Goal: Task Accomplishment & Management: Manage account settings

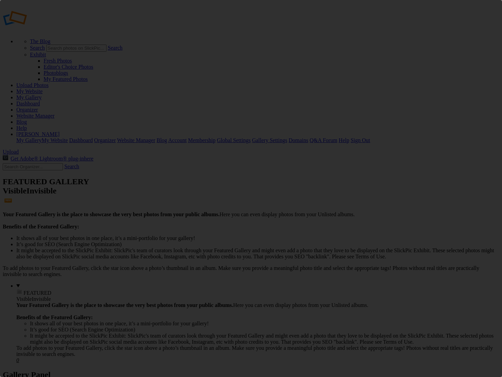
scroll to position [0, 0]
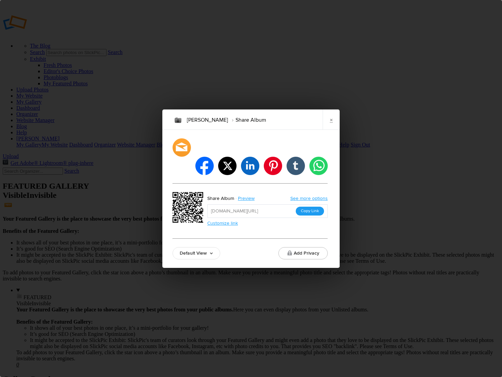
click at [311, 207] on button "Copy Link" at bounding box center [310, 211] width 28 height 9
click at [338, 127] on link "×" at bounding box center [331, 120] width 17 height 20
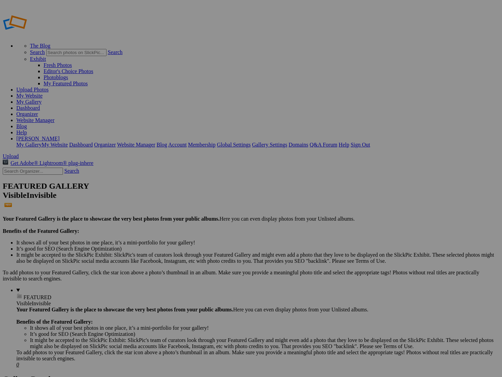
type input "Fb pics"
click at [190, 223] on span "Create" at bounding box center [183, 226] width 14 height 6
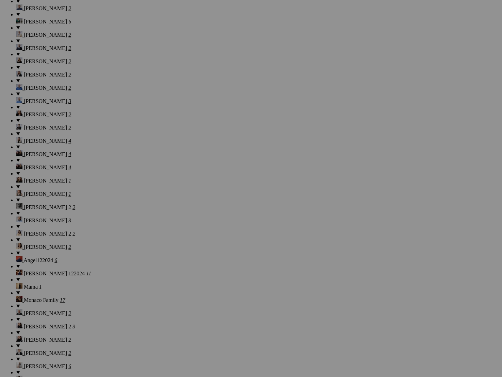
scroll to position [1278, 0]
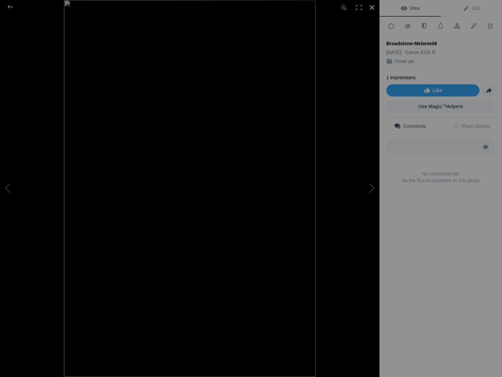
click at [372, 5] on div at bounding box center [371, 7] width 15 height 15
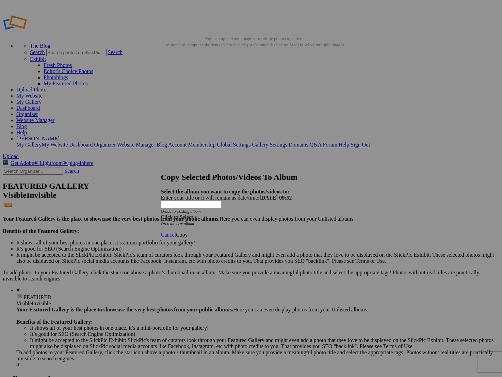
click at [221, 214] on div "Click to Select" at bounding box center [251, 217] width 180 height 6
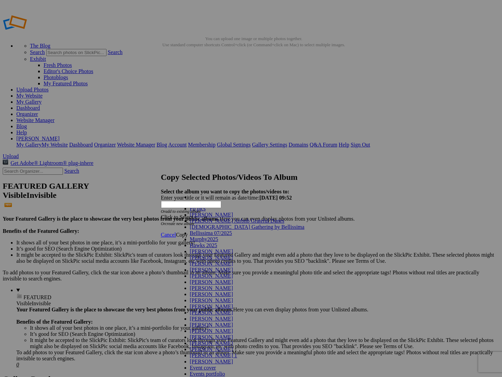
click at [206, 212] on link "Fb pics" at bounding box center [198, 209] width 16 height 6
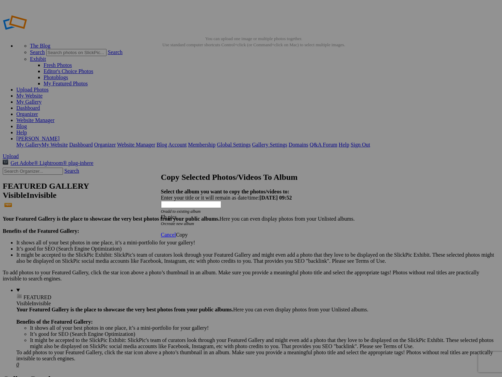
click at [188, 232] on link "Copy" at bounding box center [182, 235] width 12 height 6
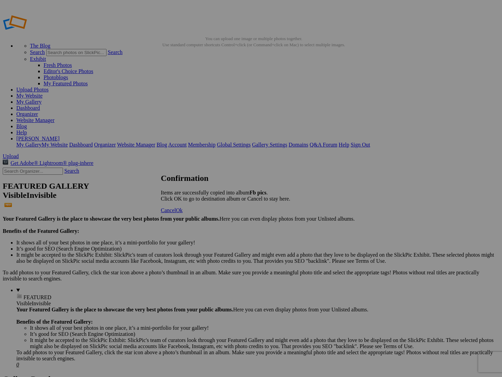
click at [183, 213] on span "Ok" at bounding box center [179, 211] width 7 height 6
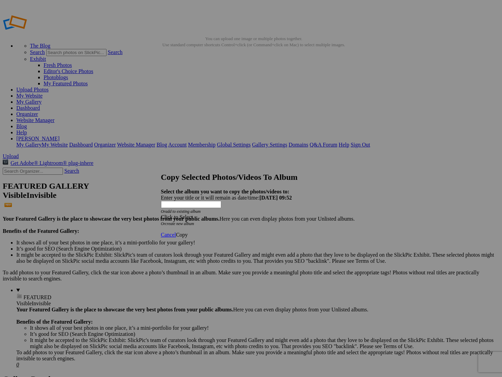
click at [247, 214] on div "Click to Select" at bounding box center [251, 217] width 180 height 6
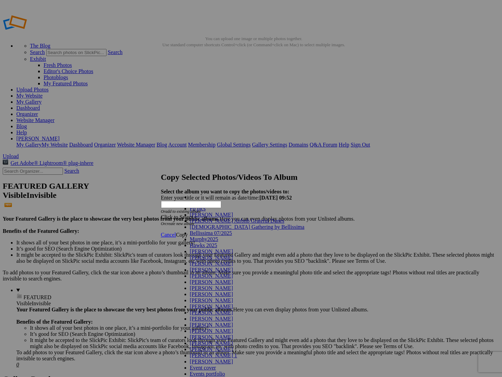
click at [206, 212] on link "Fb pics" at bounding box center [198, 209] width 16 height 6
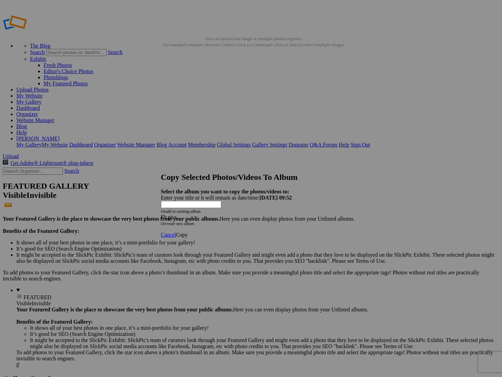
click at [188, 232] on span "Copy" at bounding box center [182, 235] width 12 height 6
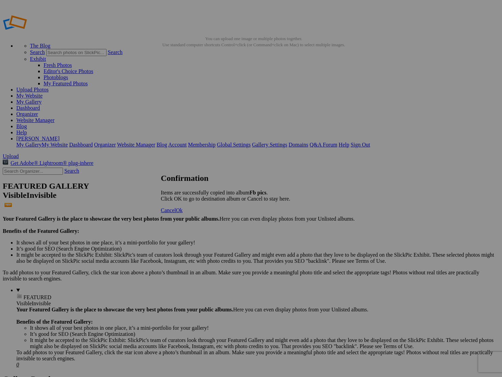
click at [183, 213] on link "Ok" at bounding box center [179, 211] width 7 height 6
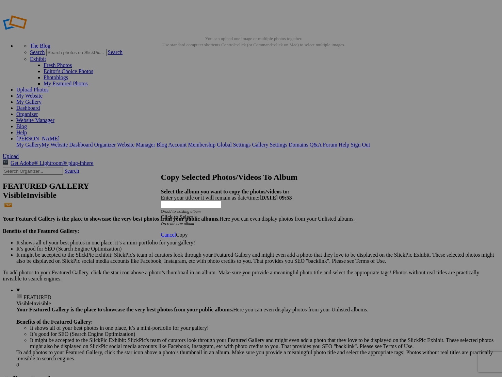
click at [290, 214] on div "Click to Select" at bounding box center [251, 217] width 180 height 6
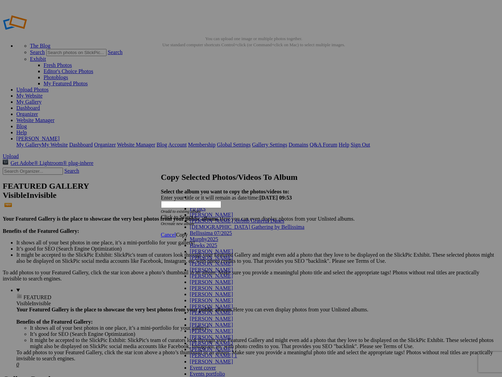
click at [206, 212] on link "Fb pics" at bounding box center [198, 209] width 16 height 6
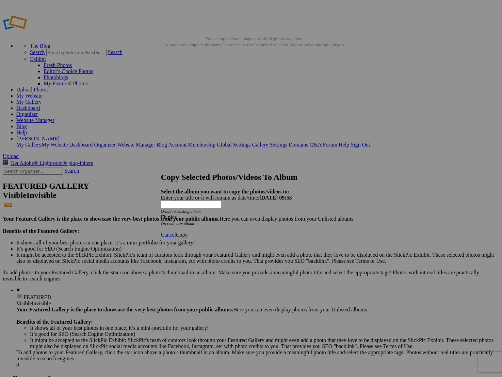
click at [188, 232] on span "Copy" at bounding box center [182, 235] width 12 height 6
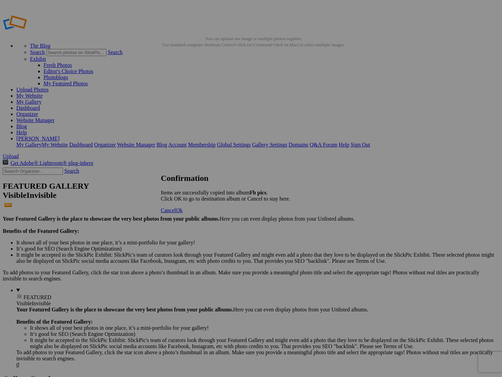
click at [183, 213] on span "Ok" at bounding box center [179, 211] width 7 height 6
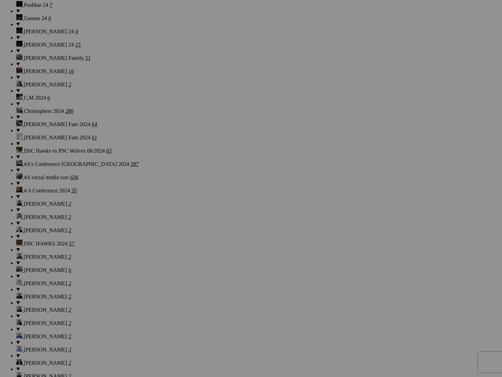
scroll to position [1029, 0]
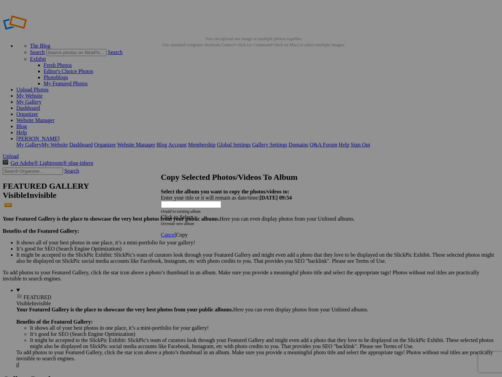
click at [252, 214] on div "Click to Select" at bounding box center [251, 217] width 180 height 6
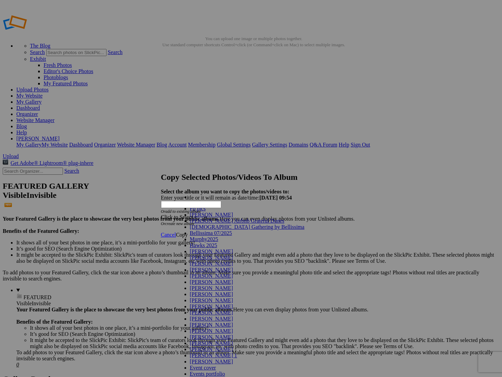
click at [206, 212] on link "Fb pics" at bounding box center [198, 209] width 16 height 6
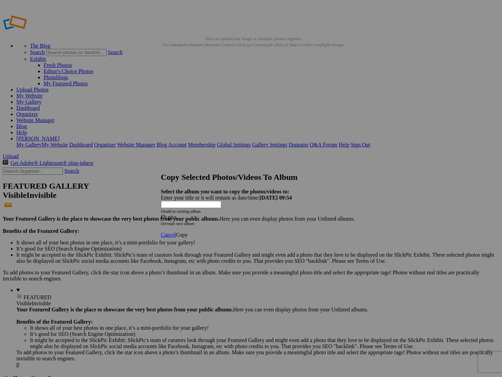
click at [188, 232] on span "Copy" at bounding box center [182, 235] width 12 height 6
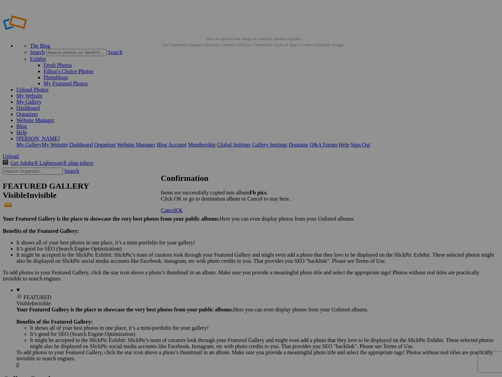
click at [183, 213] on span "Ok" at bounding box center [179, 211] width 7 height 6
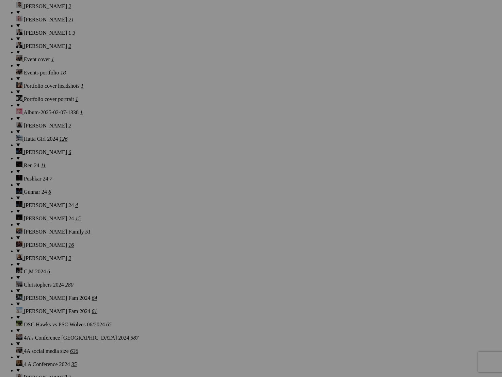
scroll to position [849, 0]
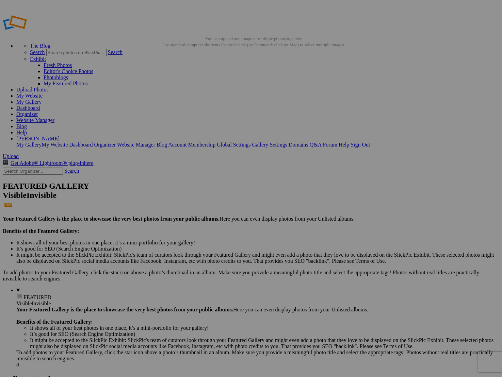
drag, startPoint x: 254, startPoint y: 188, endPoint x: 233, endPoint y: 171, distance: 26.6
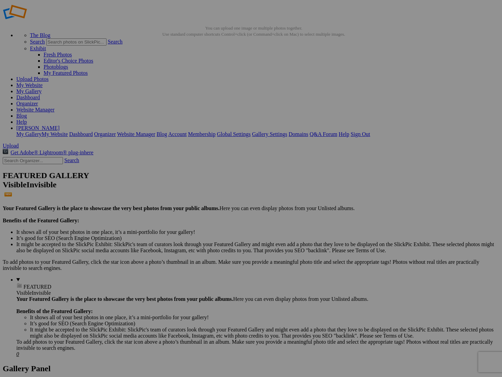
scroll to position [10, 0]
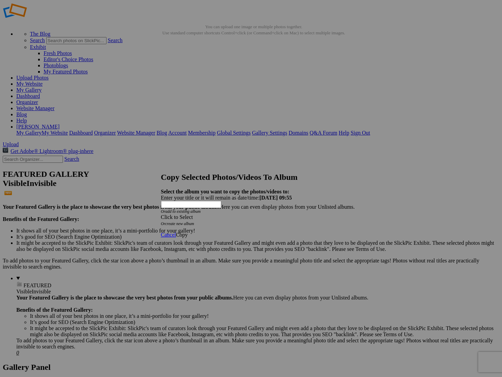
click at [283, 214] on div "Click to Select" at bounding box center [251, 217] width 180 height 6
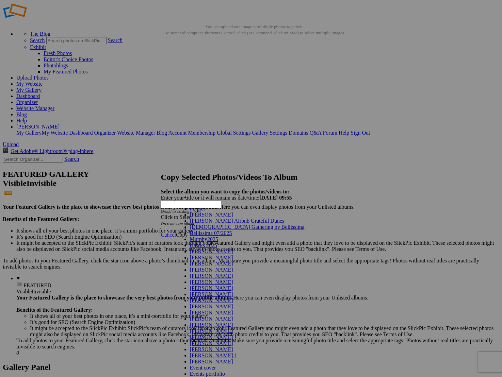
click at [206, 212] on link "Fb pics" at bounding box center [198, 209] width 16 height 6
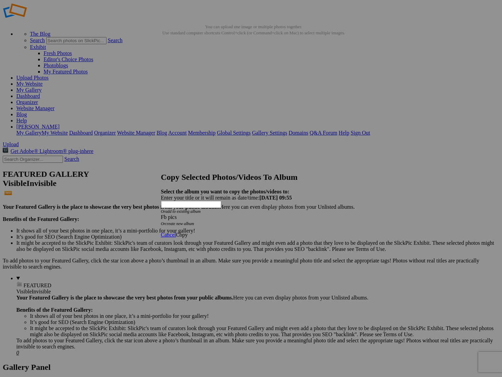
click at [188, 232] on span "Copy" at bounding box center [182, 235] width 12 height 6
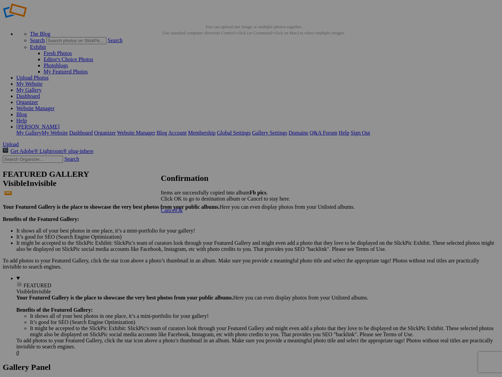
click at [183, 213] on span "Ok" at bounding box center [179, 211] width 7 height 6
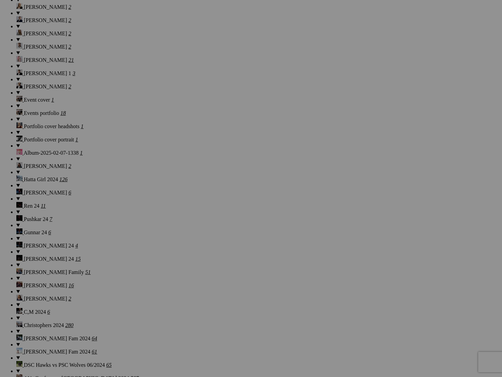
scroll to position [815, 0]
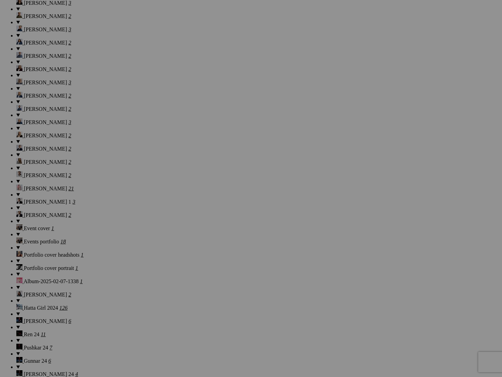
scroll to position [687, 0]
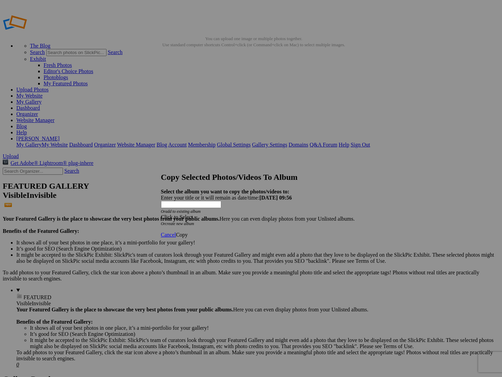
click at [234, 214] on div "Click to Select" at bounding box center [251, 217] width 180 height 6
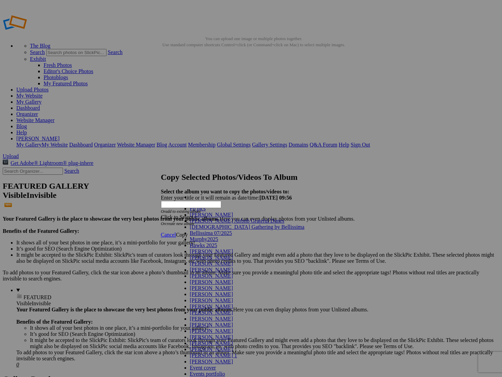
click at [206, 212] on link "Fb pics" at bounding box center [198, 209] width 16 height 6
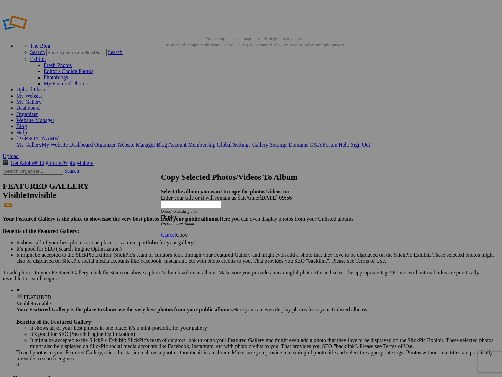
click at [188, 232] on span "Copy" at bounding box center [182, 235] width 12 height 6
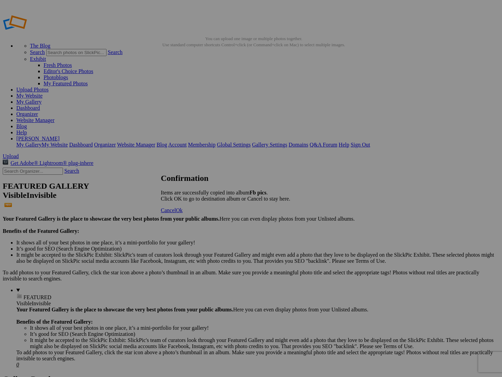
click at [183, 213] on link "Ok" at bounding box center [179, 211] width 7 height 6
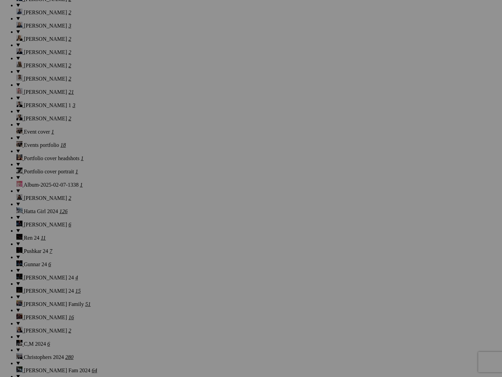
scroll to position [777, 0]
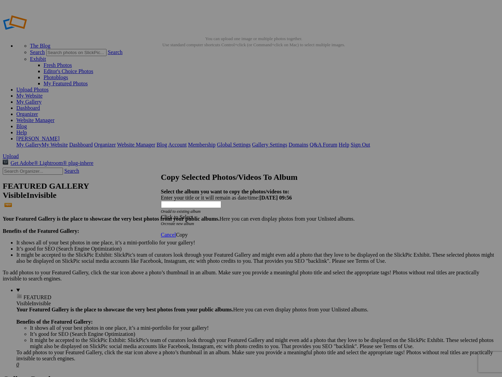
click at [253, 214] on div "Click to Select" at bounding box center [251, 217] width 180 height 6
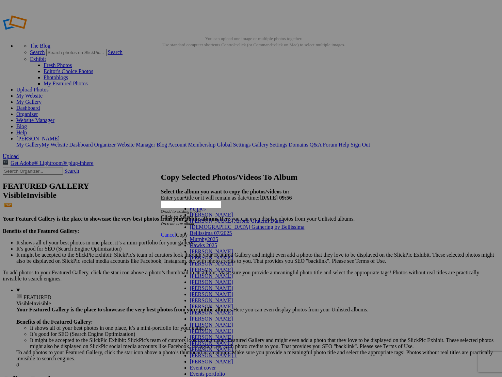
click at [206, 212] on link "Fb pics" at bounding box center [198, 209] width 16 height 6
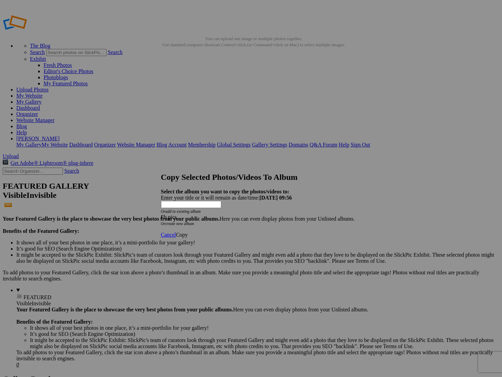
click at [188, 232] on span "Copy" at bounding box center [182, 235] width 12 height 6
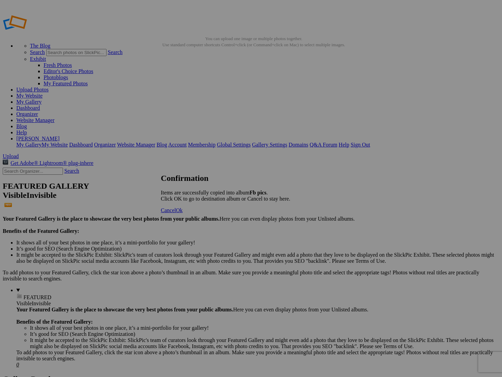
click at [176, 213] on span "Cancel" at bounding box center [168, 211] width 15 height 6
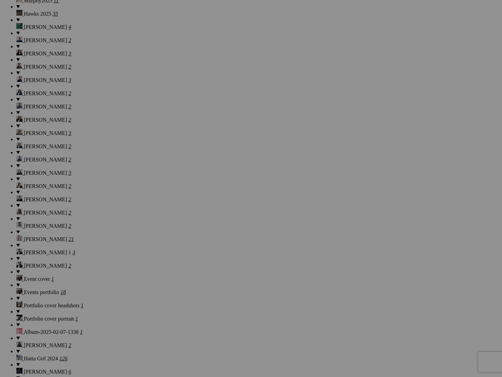
scroll to position [637, 0]
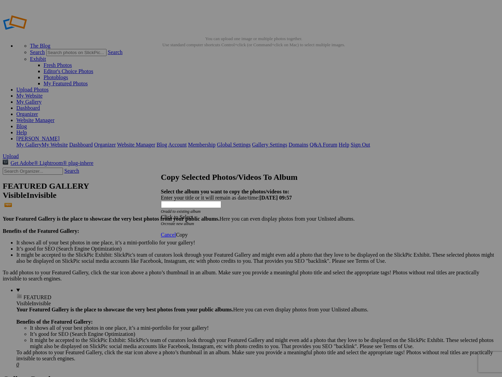
click at [240, 214] on div "Click to Select" at bounding box center [251, 217] width 180 height 6
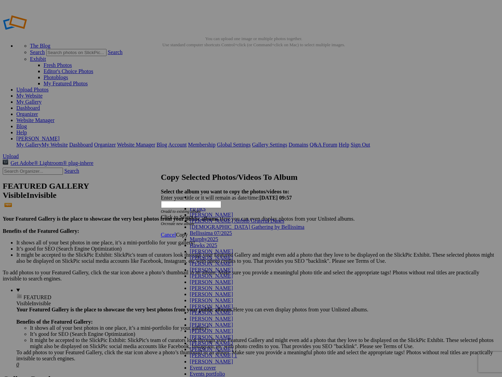
click at [206, 212] on link "Fb pics" at bounding box center [198, 209] width 16 height 6
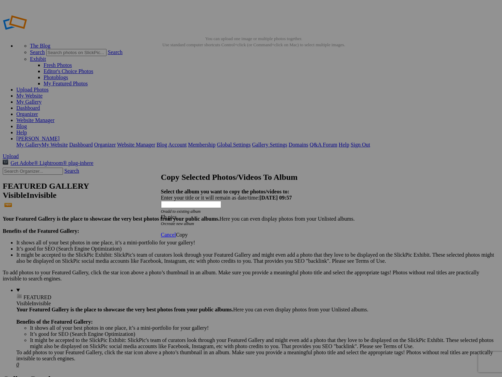
click at [188, 232] on span "Copy" at bounding box center [182, 235] width 12 height 6
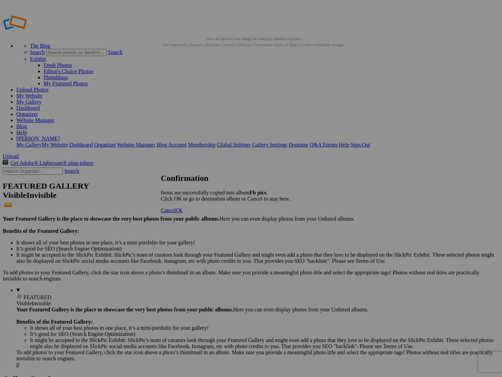
click at [176, 213] on span "Cancel" at bounding box center [168, 211] width 15 height 6
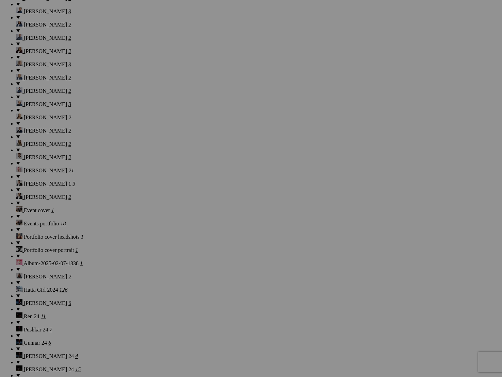
scroll to position [705, 0]
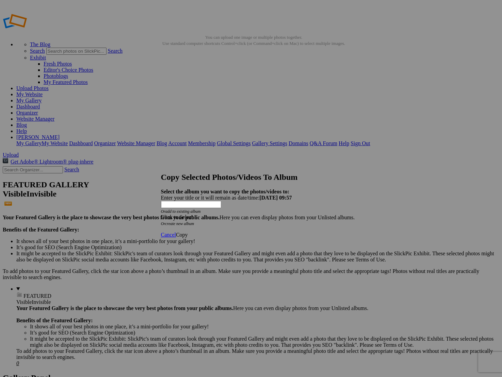
click at [218, 214] on div "Click to Select" at bounding box center [251, 217] width 180 height 6
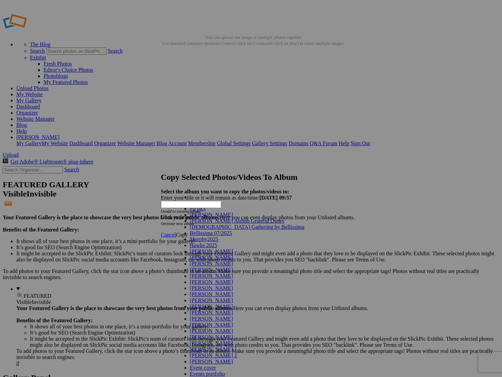
click at [206, 212] on link "Fb pics" at bounding box center [198, 209] width 16 height 6
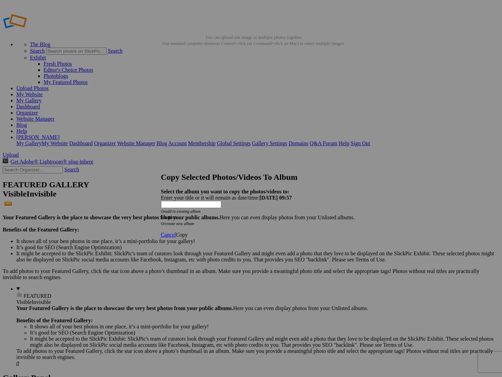
click at [188, 232] on span "Copy" at bounding box center [182, 235] width 12 height 6
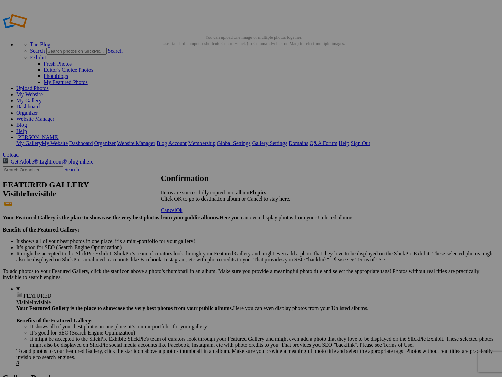
drag, startPoint x: 316, startPoint y: 220, endPoint x: 196, endPoint y: 215, distance: 120.6
click at [176, 213] on span "Cancel" at bounding box center [168, 211] width 15 height 6
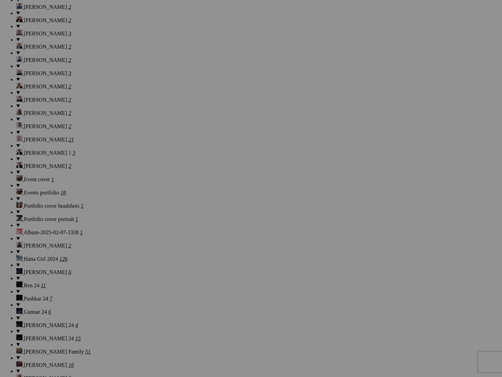
scroll to position [732, 0]
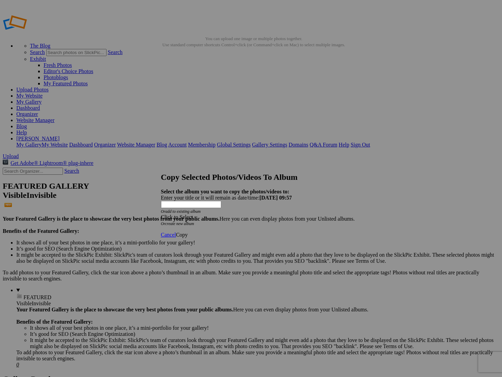
click at [230, 214] on div "Click to Select" at bounding box center [251, 217] width 180 height 6
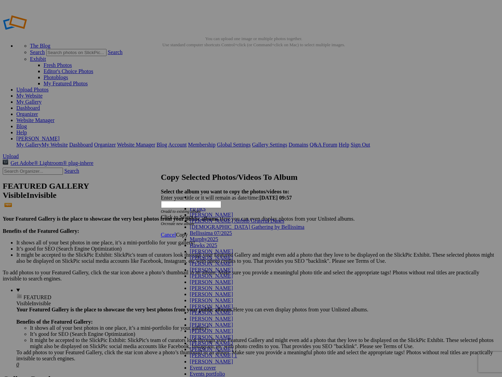
click at [206, 212] on link "Fb pics" at bounding box center [198, 209] width 16 height 6
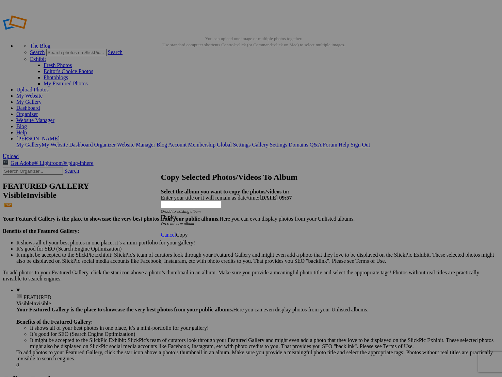
click at [188, 232] on span "Copy" at bounding box center [182, 235] width 12 height 6
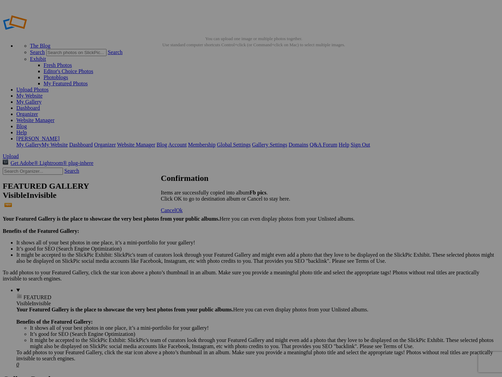
drag, startPoint x: 312, startPoint y: 218, endPoint x: 293, endPoint y: 221, distance: 18.9
click at [176, 213] on span "Cancel" at bounding box center [168, 211] width 15 height 6
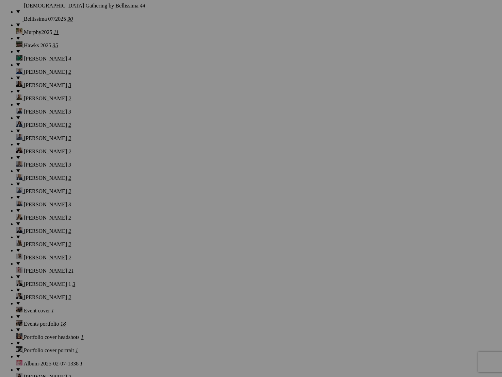
scroll to position [608, 0]
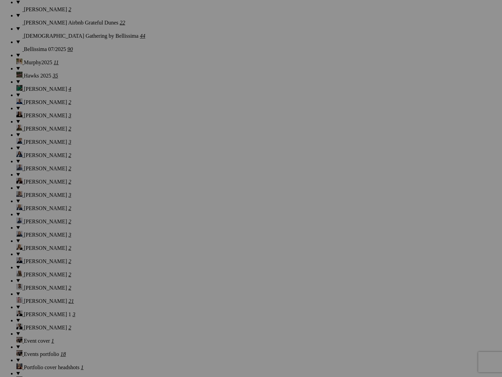
scroll to position [575, 0]
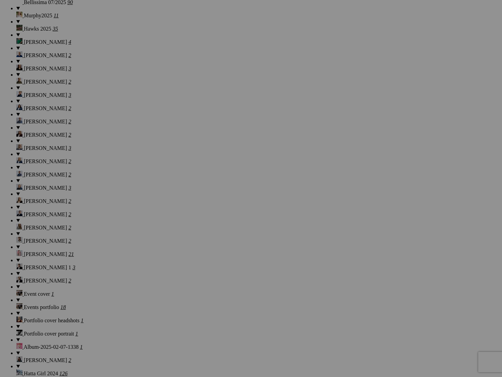
scroll to position [623, 0]
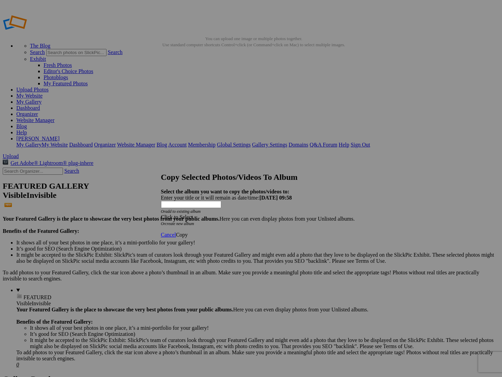
click at [259, 214] on div "Click to Select" at bounding box center [251, 217] width 180 height 6
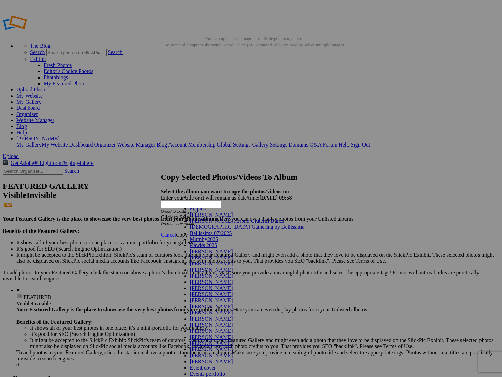
click at [206, 212] on link "Fb pics" at bounding box center [198, 209] width 16 height 6
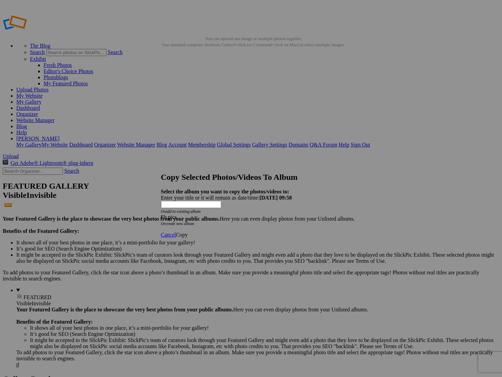
click at [188, 232] on span "Copy" at bounding box center [182, 235] width 12 height 6
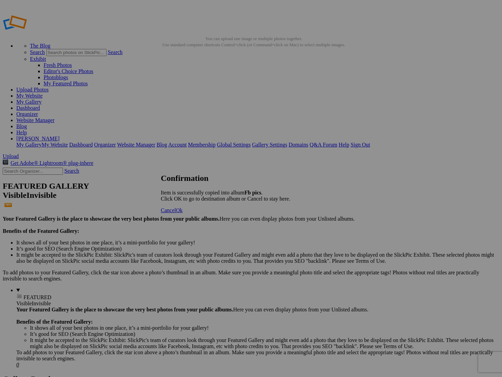
drag, startPoint x: 313, startPoint y: 218, endPoint x: 309, endPoint y: 219, distance: 4.5
click at [176, 213] on span "Cancel" at bounding box center [168, 211] width 15 height 6
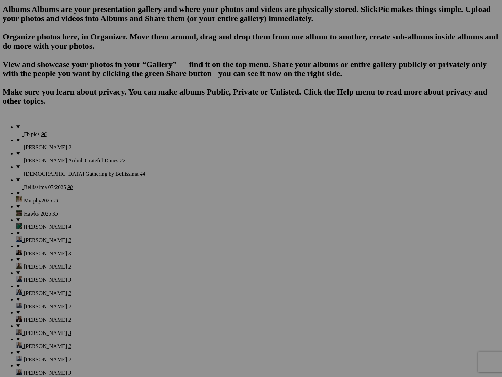
scroll to position [473, 0]
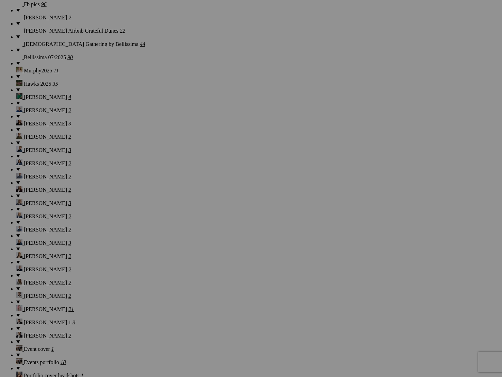
scroll to position [567, 0]
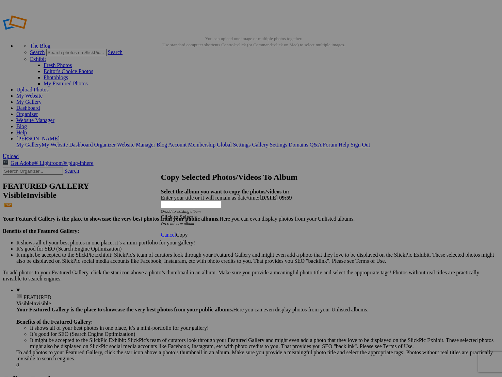
click at [234, 214] on div "Click to Select" at bounding box center [251, 217] width 180 height 6
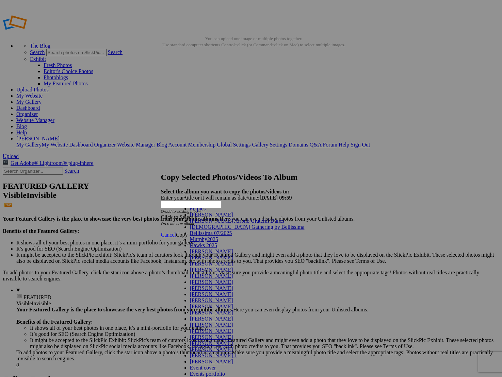
click at [206, 212] on link "Fb pics" at bounding box center [198, 209] width 16 height 6
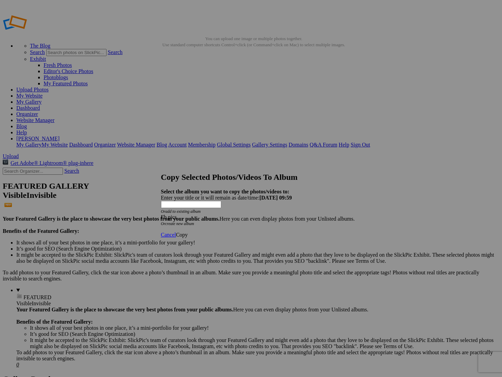
drag, startPoint x: 334, startPoint y: 220, endPoint x: 339, endPoint y: 220, distance: 4.4
click at [188, 232] on span "Copy" at bounding box center [182, 235] width 12 height 6
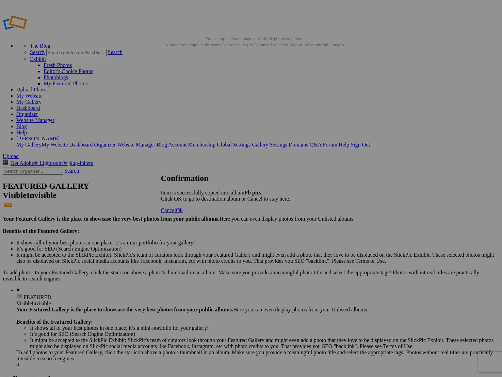
drag, startPoint x: 315, startPoint y: 219, endPoint x: 274, endPoint y: 226, distance: 41.4
click at [176, 213] on span "Cancel" at bounding box center [168, 211] width 15 height 6
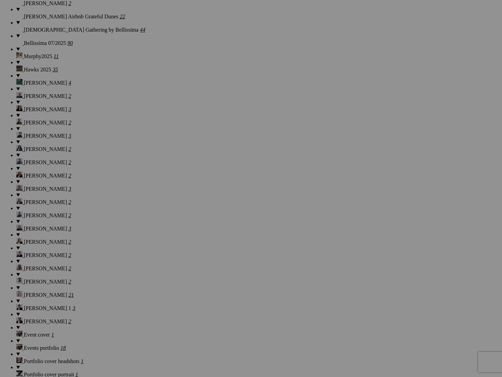
scroll to position [582, 0]
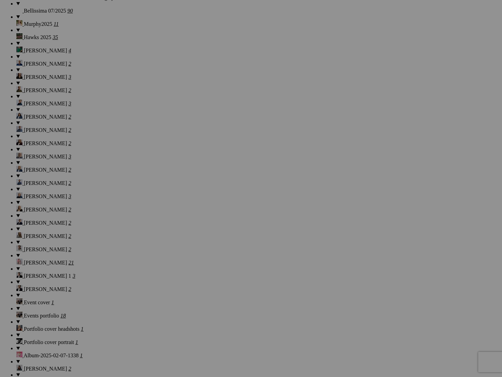
scroll to position [616, 0]
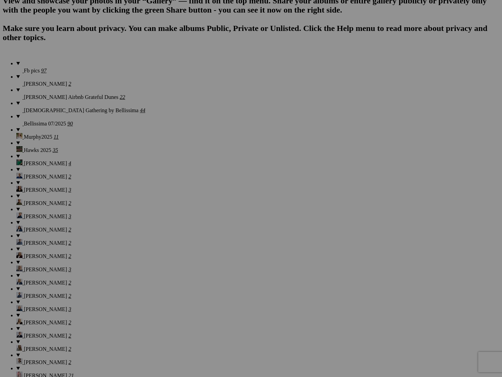
scroll to position [500, 0]
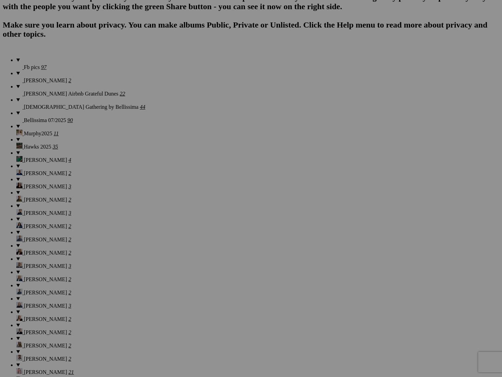
scroll to position [504, 0]
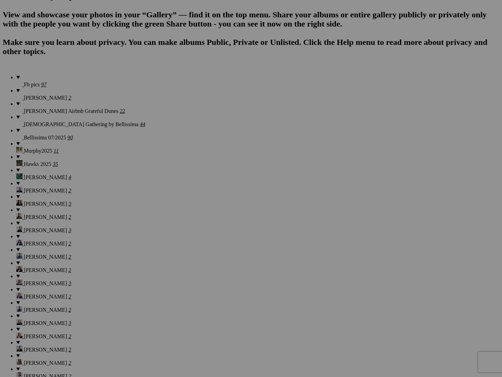
scroll to position [488, 0]
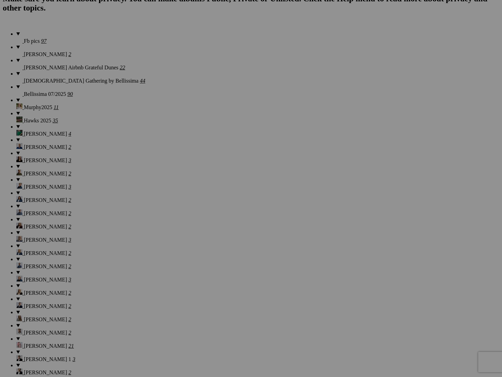
scroll to position [532, 0]
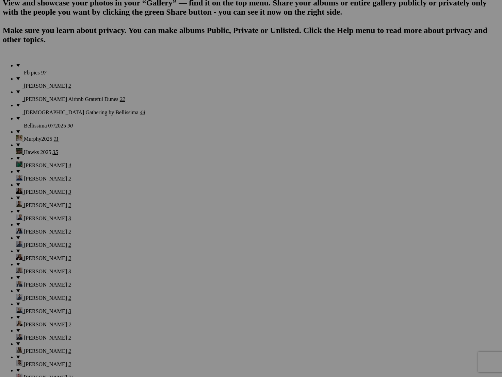
scroll to position [499, 0]
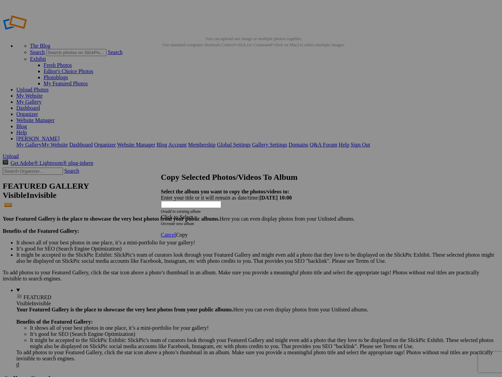
click at [216, 214] on div "Click to Select" at bounding box center [251, 217] width 180 height 6
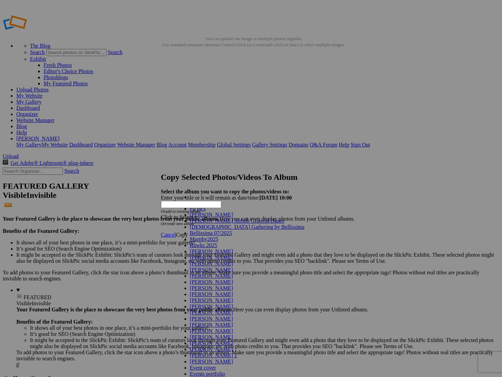
click at [206, 212] on link "Fb pics" at bounding box center [198, 209] width 16 height 6
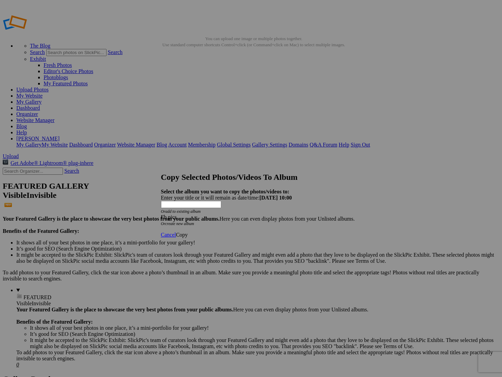
click at [188, 232] on span "Copy" at bounding box center [182, 235] width 12 height 6
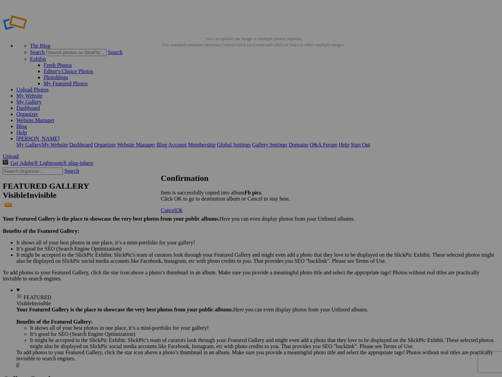
click at [176, 213] on span "Cancel" at bounding box center [168, 211] width 15 height 6
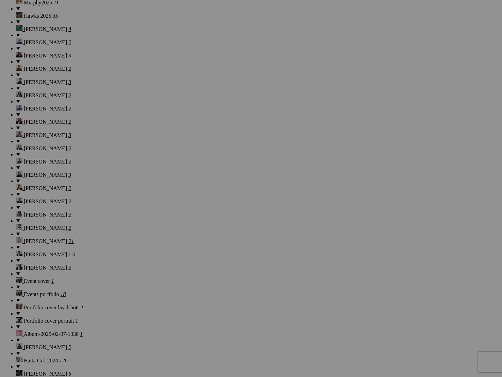
scroll to position [638, 0]
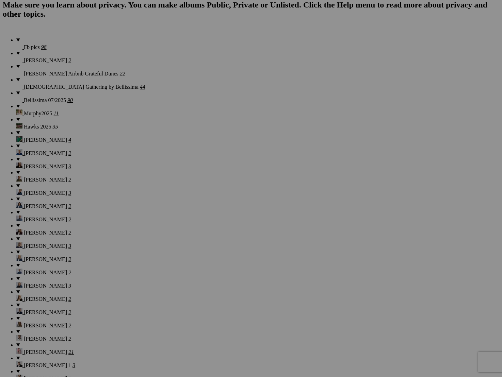
scroll to position [531, 0]
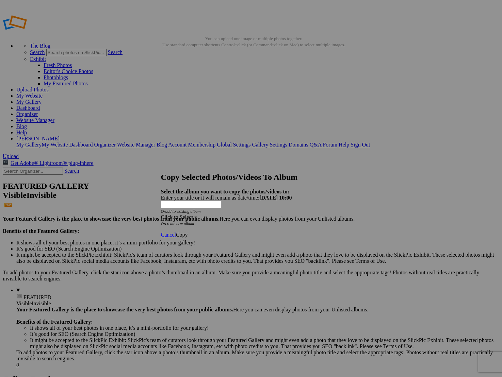
click at [228, 214] on div "Click to Select" at bounding box center [251, 217] width 180 height 6
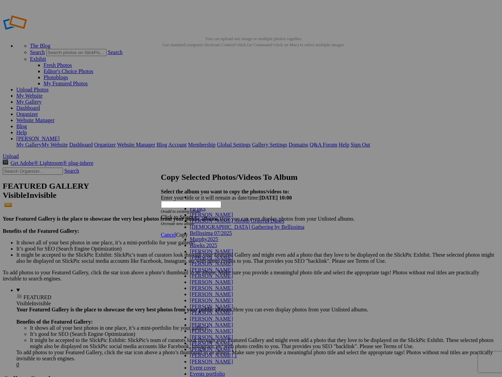
click at [206, 212] on link "Fb pics" at bounding box center [198, 209] width 16 height 6
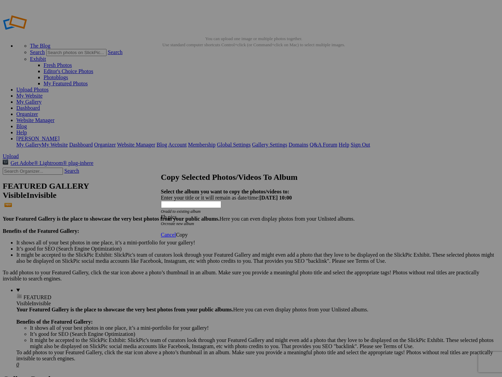
click at [188, 232] on span "Copy" at bounding box center [182, 235] width 12 height 6
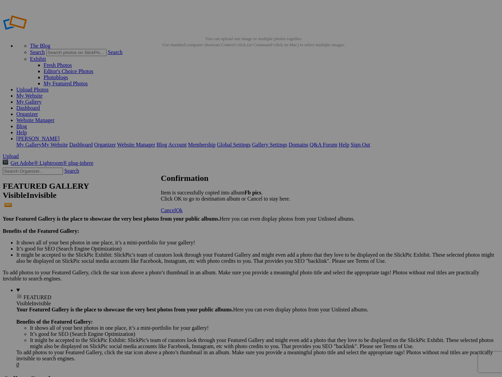
click at [176, 213] on span "Cancel" at bounding box center [168, 211] width 15 height 6
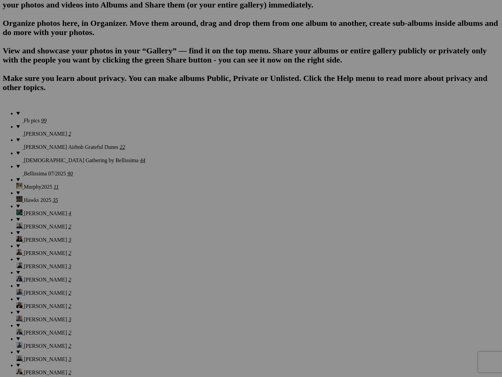
scroll to position [454, 0]
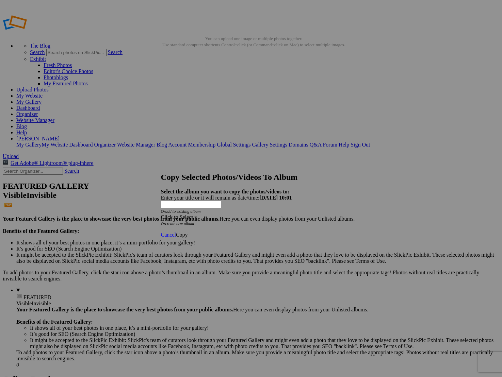
click at [267, 214] on div "Click to Select" at bounding box center [251, 217] width 180 height 6
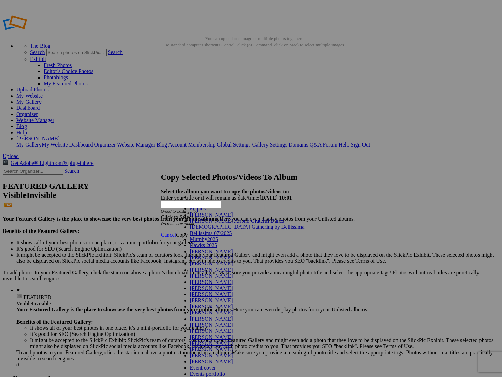
click at [206, 212] on link "Fb pics" at bounding box center [198, 209] width 16 height 6
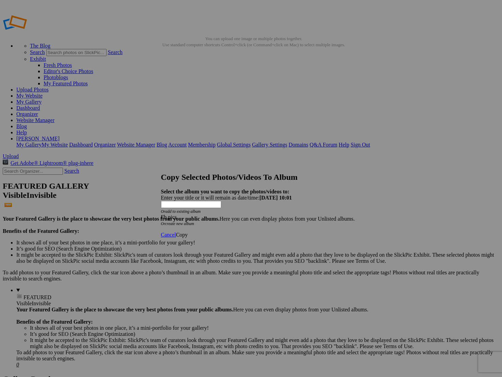
click at [188, 232] on span "Copy" at bounding box center [182, 235] width 12 height 6
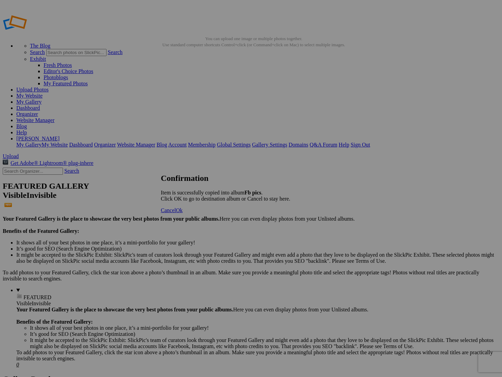
click at [176, 213] on span "Cancel" at bounding box center [168, 211] width 15 height 6
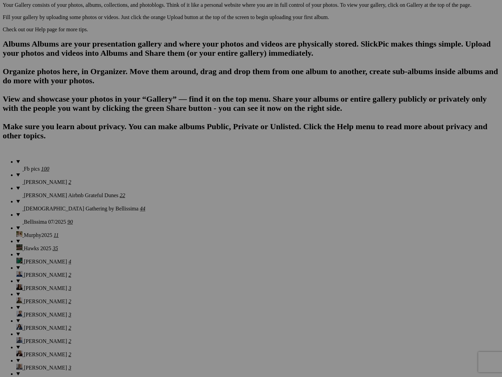
scroll to position [401, 0]
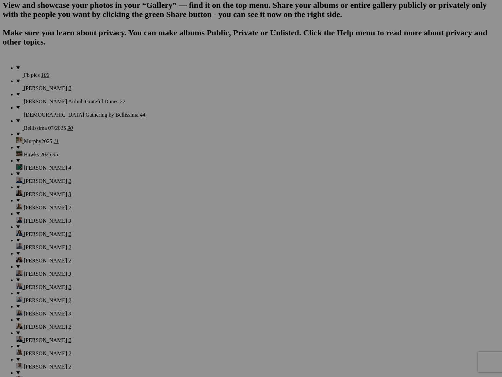
scroll to position [494, 0]
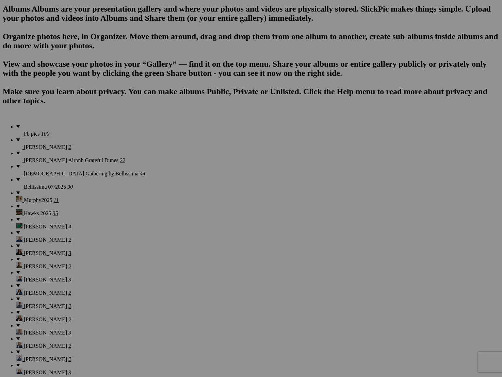
scroll to position [440, 0]
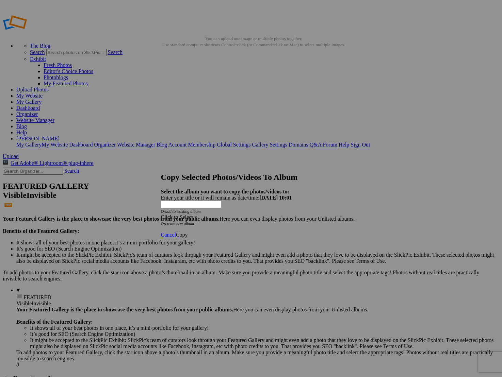
click at [262, 214] on div "Click to Select" at bounding box center [251, 217] width 180 height 6
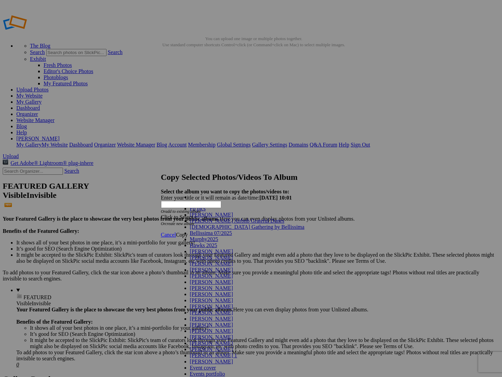
click at [206, 212] on link "Fb pics" at bounding box center [198, 209] width 16 height 6
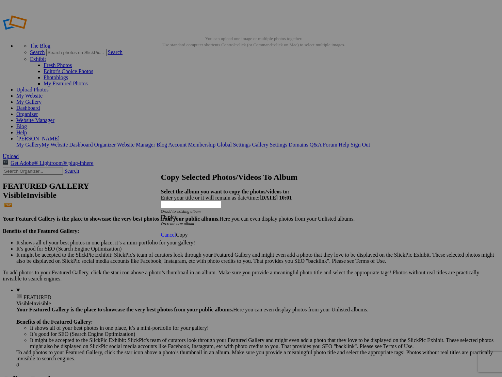
click at [188, 232] on span "Copy" at bounding box center [182, 235] width 12 height 6
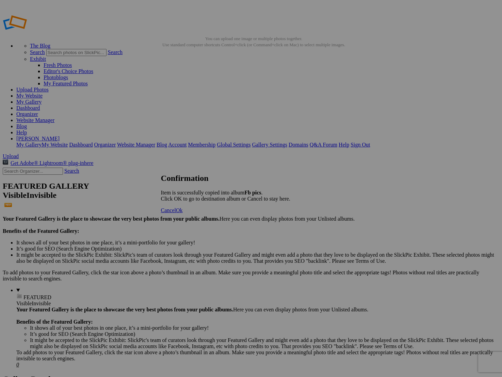
drag, startPoint x: 314, startPoint y: 219, endPoint x: 179, endPoint y: 236, distance: 136.1
click at [176, 213] on span "Cancel" at bounding box center [168, 211] width 15 height 6
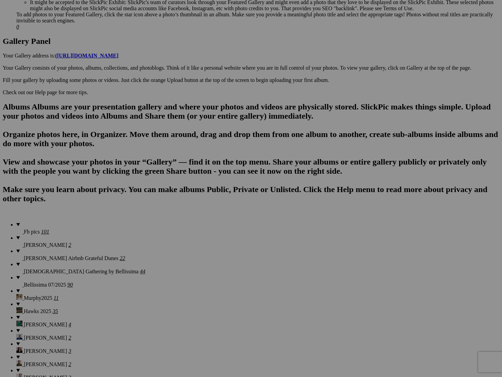
scroll to position [340, 0]
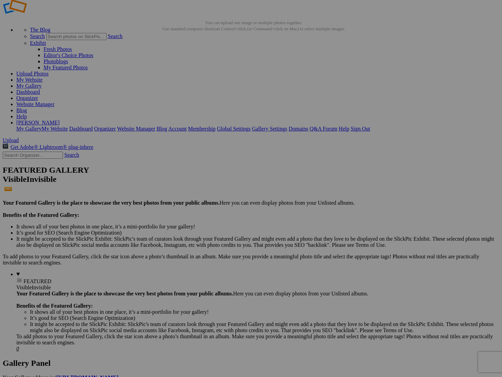
scroll to position [17, 0]
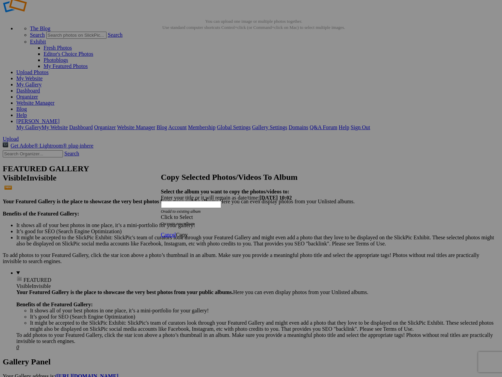
click at [232, 214] on div "Click to Select" at bounding box center [251, 217] width 180 height 6
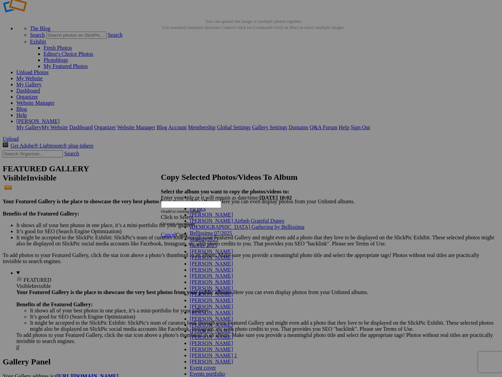
click at [206, 212] on link "Fb pics" at bounding box center [198, 209] width 16 height 6
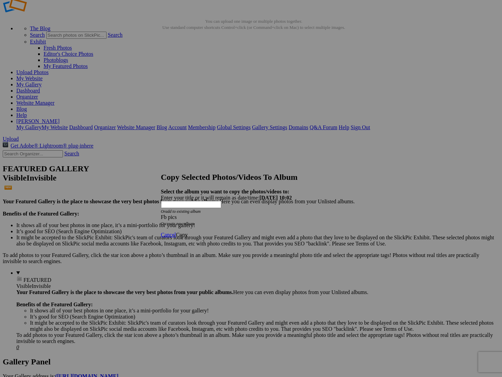
click at [188, 232] on span "Copy" at bounding box center [182, 235] width 12 height 6
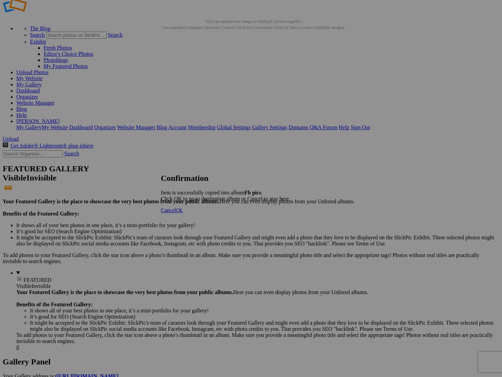
click at [176, 213] on span "Cancel" at bounding box center [168, 211] width 15 height 6
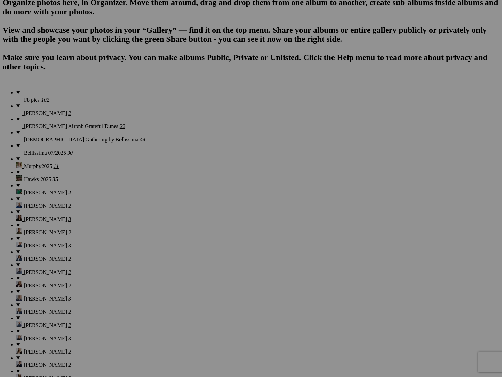
scroll to position [474, 0]
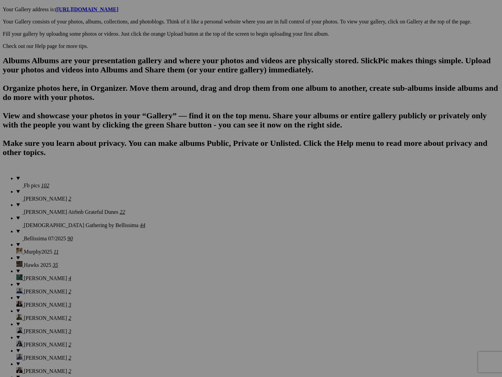
scroll to position [385, 0]
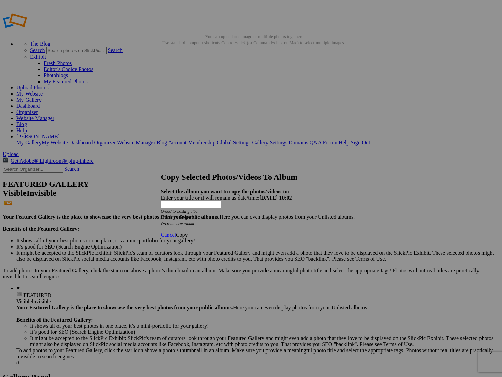
click at [239, 214] on div "Click to Select" at bounding box center [251, 217] width 180 height 6
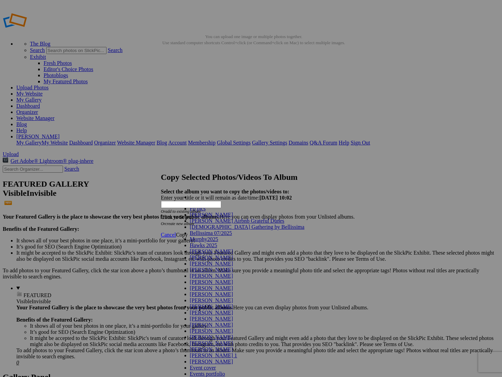
click at [206, 212] on link "Fb pics" at bounding box center [198, 209] width 16 height 6
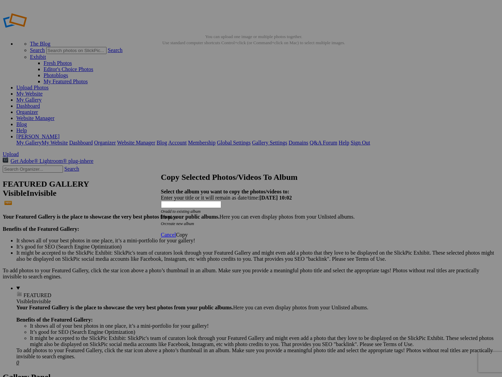
click at [188, 232] on link "Copy" at bounding box center [182, 235] width 12 height 6
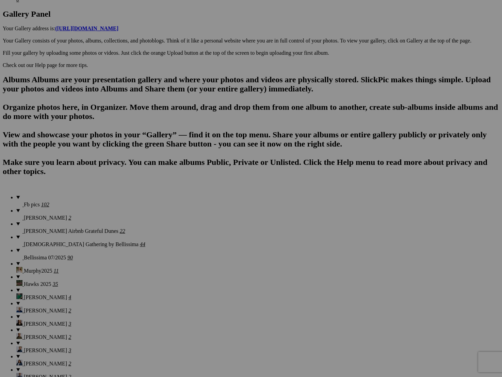
scroll to position [366, 0]
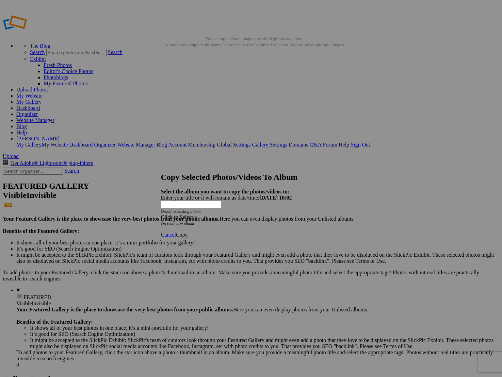
click at [255, 214] on div "Click to Select" at bounding box center [251, 217] width 180 height 6
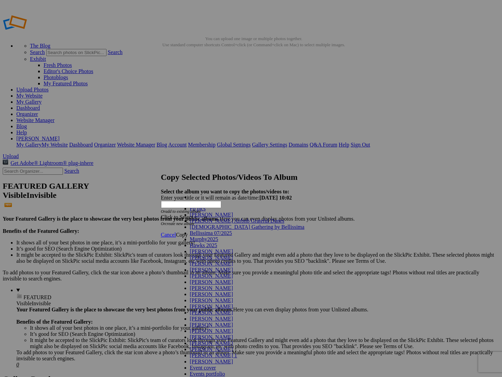
drag, startPoint x: 248, startPoint y: 214, endPoint x: 269, endPoint y: 214, distance: 21.1
click at [206, 212] on link "Fb pics" at bounding box center [198, 209] width 16 height 6
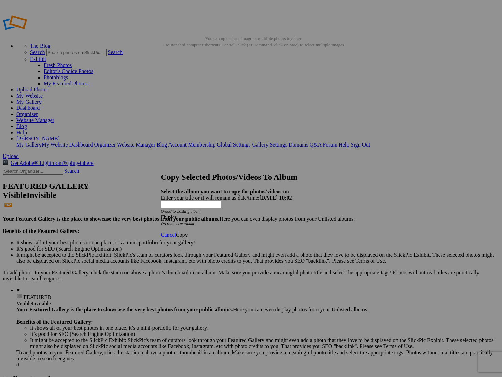
click at [188, 232] on span "Copy" at bounding box center [182, 235] width 12 height 6
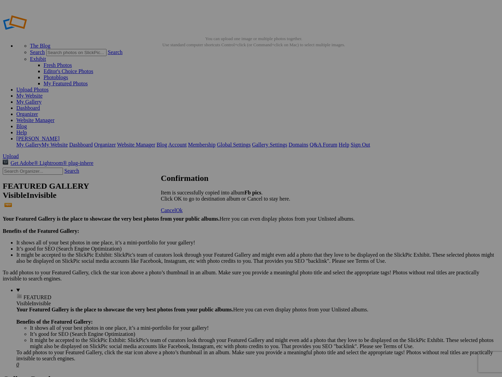
click at [176, 213] on span "Cancel" at bounding box center [168, 211] width 15 height 6
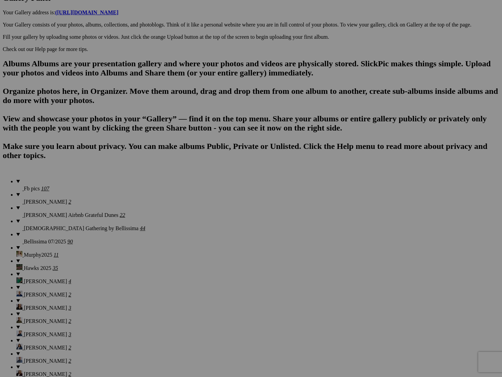
scroll to position [383, 0]
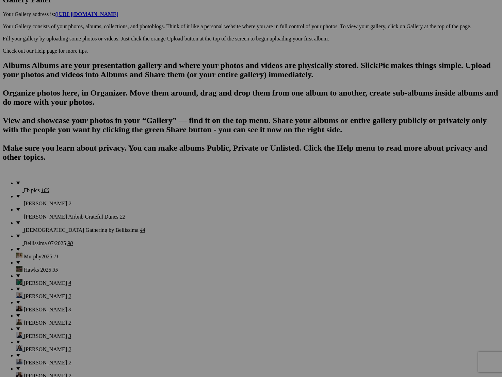
scroll to position [380, 0]
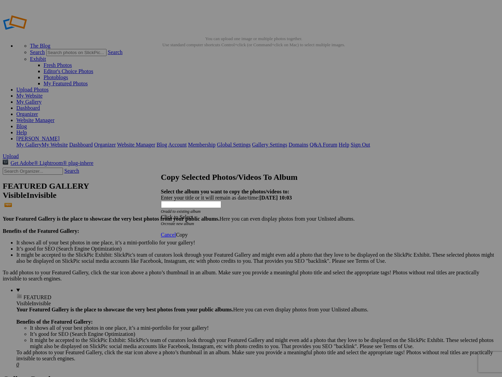
click at [230, 214] on div "Click to Select" at bounding box center [251, 217] width 180 height 6
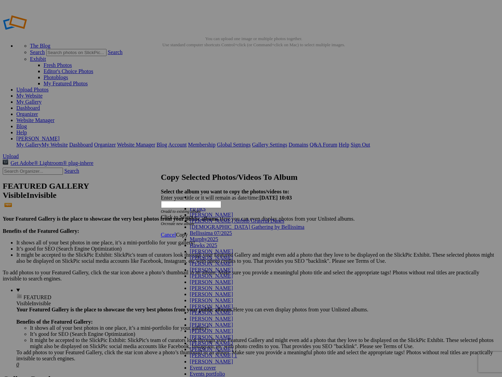
click at [206, 212] on link "Fb pics" at bounding box center [198, 209] width 16 height 6
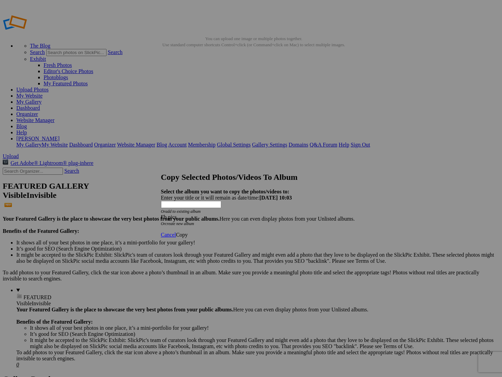
click at [188, 232] on link "Copy" at bounding box center [182, 235] width 12 height 6
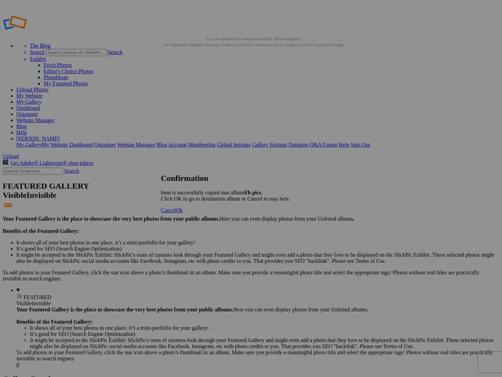
click at [183, 213] on span "Ok" at bounding box center [179, 211] width 7 height 6
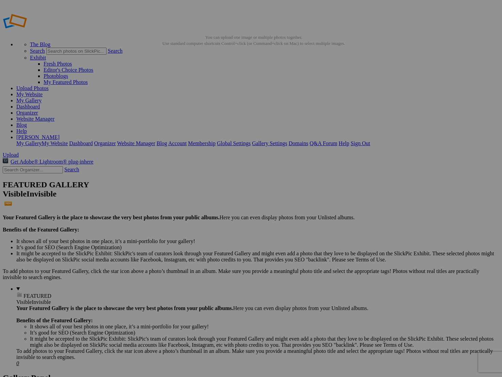
scroll to position [1, 0]
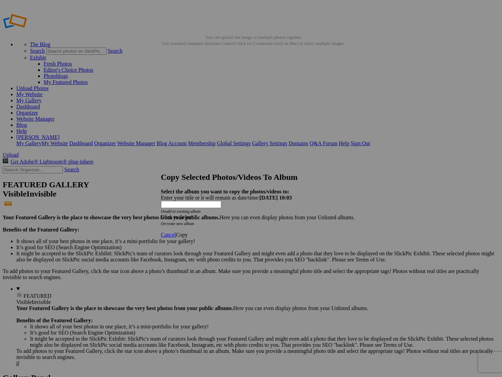
click at [250, 214] on div "Click to Select" at bounding box center [251, 217] width 180 height 6
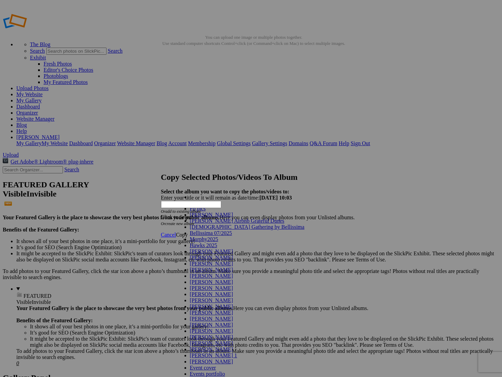
click at [206, 212] on link "Fb pics" at bounding box center [198, 209] width 16 height 6
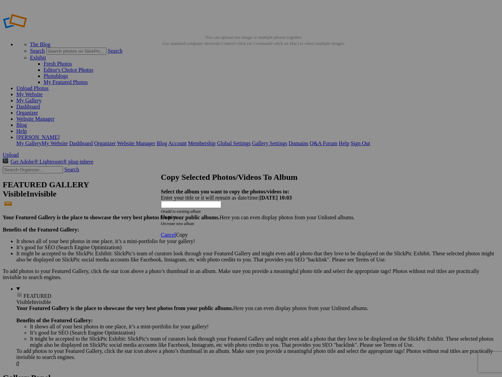
click at [188, 232] on span "Copy" at bounding box center [182, 235] width 12 height 6
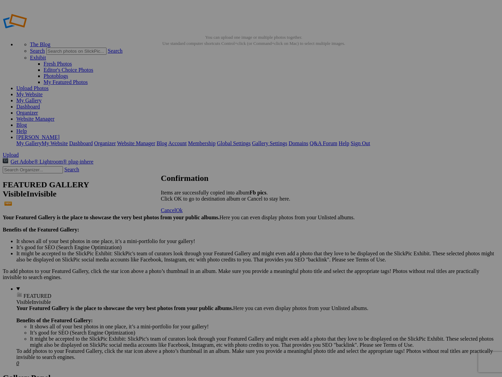
drag, startPoint x: 310, startPoint y: 220, endPoint x: 292, endPoint y: 218, distance: 18.5
click at [176, 213] on span "Cancel" at bounding box center [168, 211] width 15 height 6
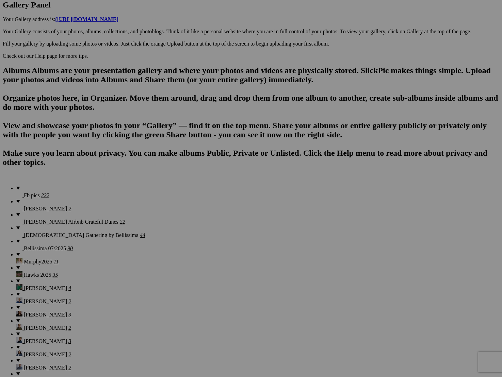
scroll to position [375, 0]
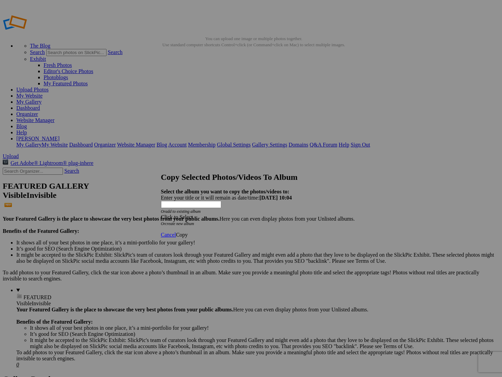
click at [262, 214] on div "Click to Select" at bounding box center [251, 217] width 180 height 6
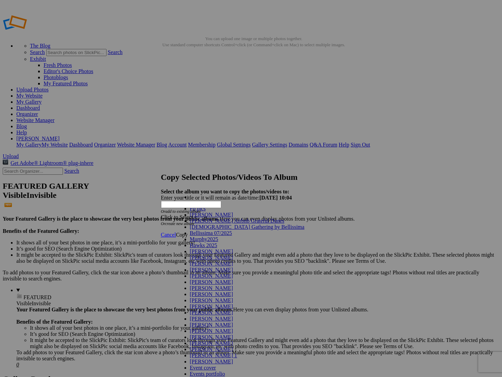
click at [206, 212] on link "Fb pics" at bounding box center [198, 209] width 16 height 6
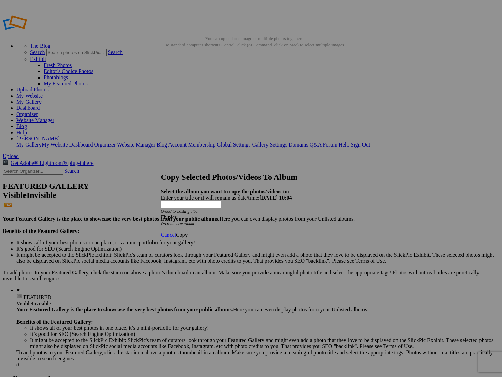
click at [188, 232] on span "Copy" at bounding box center [182, 235] width 12 height 6
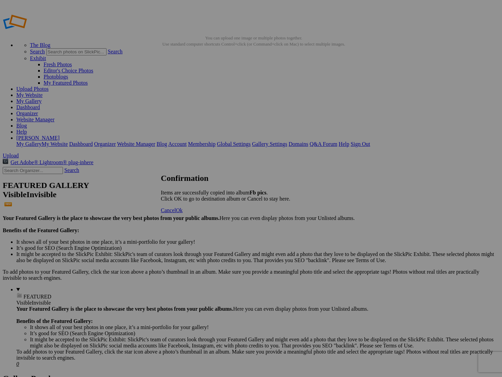
scroll to position [2, 0]
click at [176, 213] on span "Cancel" at bounding box center [168, 211] width 15 height 6
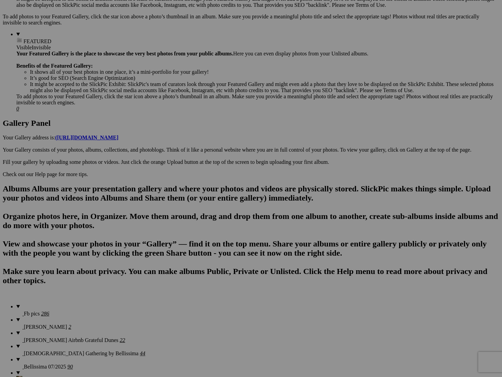
scroll to position [263, 0]
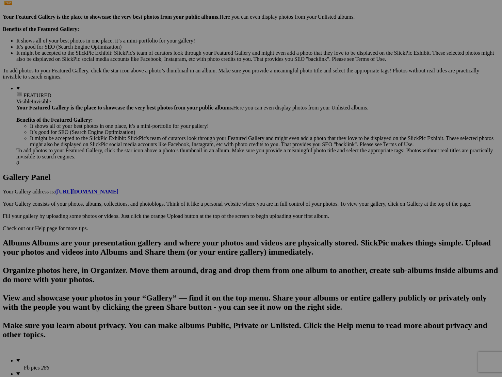
scroll to position [204, 0]
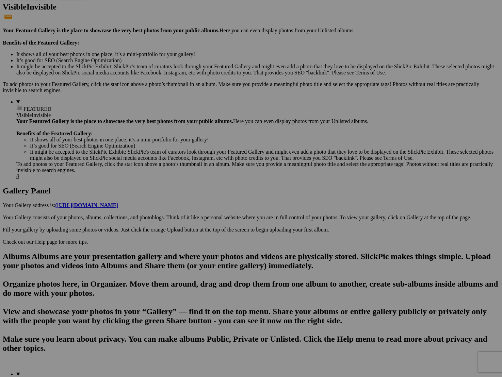
scroll to position [212, 0]
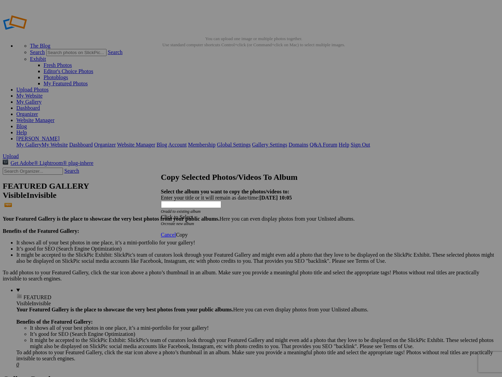
click at [222, 214] on div "Click to Select" at bounding box center [251, 217] width 180 height 6
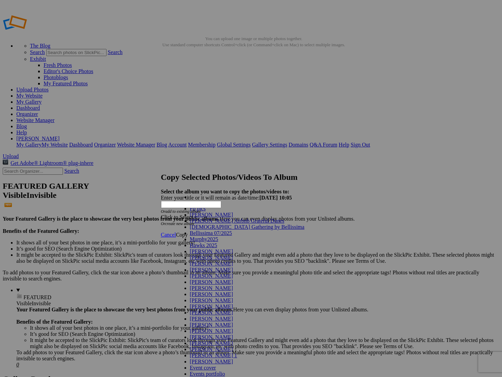
click at [206, 212] on link "Fb pics" at bounding box center [198, 209] width 16 height 6
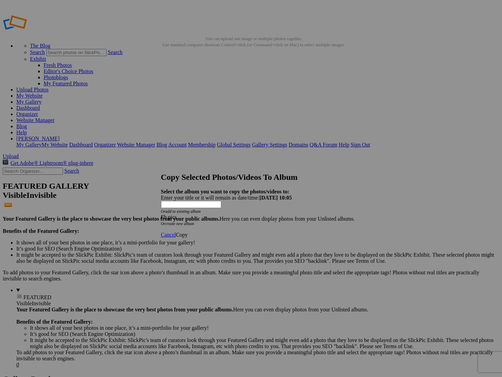
click at [188, 232] on span "Copy" at bounding box center [182, 235] width 12 height 6
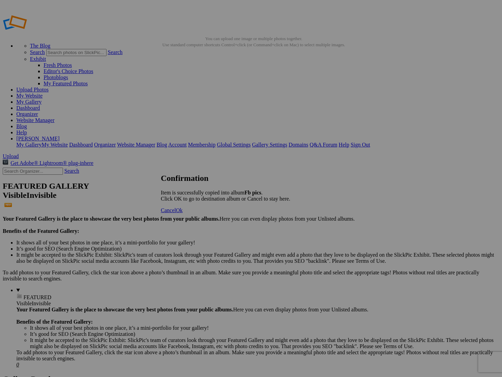
drag, startPoint x: 310, startPoint y: 220, endPoint x: 291, endPoint y: 221, distance: 19.1
click at [176, 213] on span "Cancel" at bounding box center [168, 211] width 15 height 6
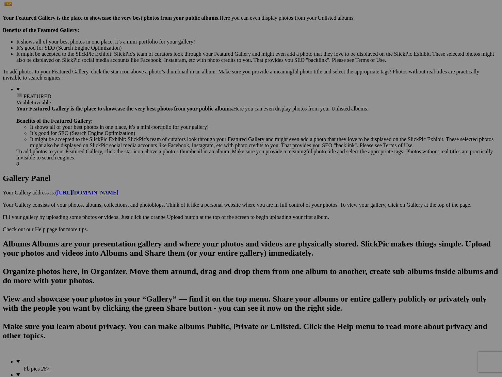
scroll to position [202, 0]
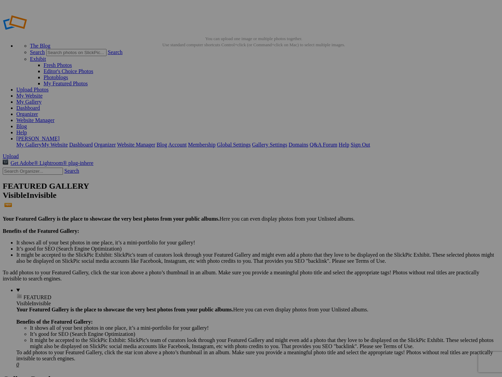
scroll to position [3, 0]
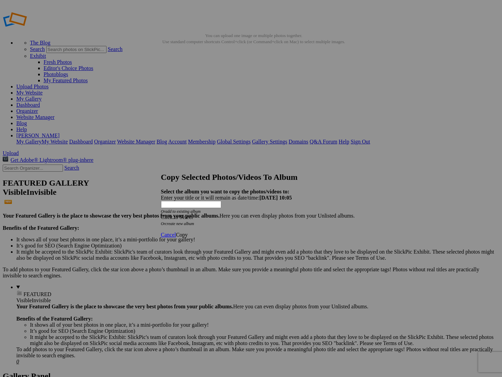
click at [227, 214] on div "Click to Select" at bounding box center [251, 217] width 180 height 6
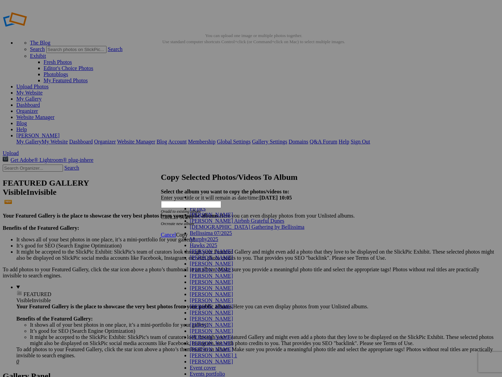
click at [206, 212] on link "Fb pics" at bounding box center [198, 209] width 16 height 6
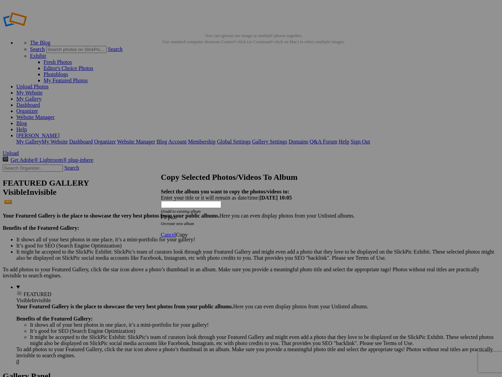
click at [188, 232] on span "Copy" at bounding box center [182, 235] width 12 height 6
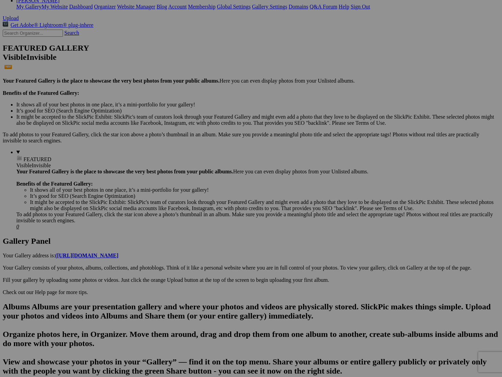
scroll to position [139, 0]
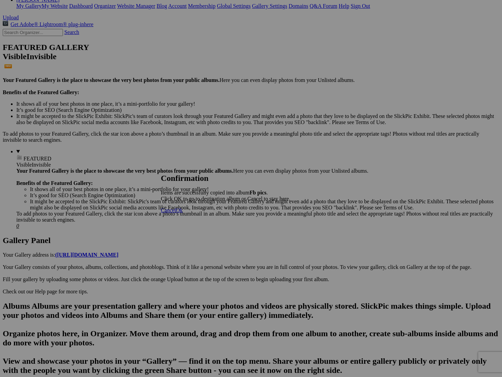
drag, startPoint x: 315, startPoint y: 220, endPoint x: 311, endPoint y: 222, distance: 4.1
click at [176, 213] on span "Cancel" at bounding box center [168, 211] width 15 height 6
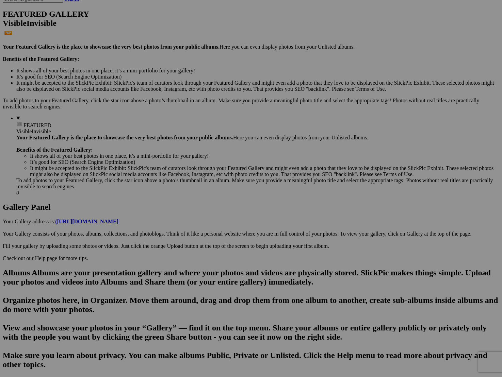
scroll to position [183, 0]
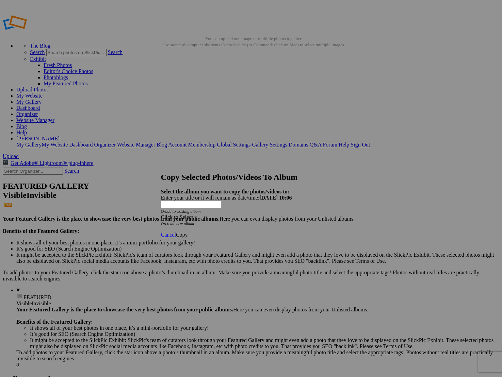
click at [217, 214] on div "Click to Select" at bounding box center [251, 217] width 180 height 6
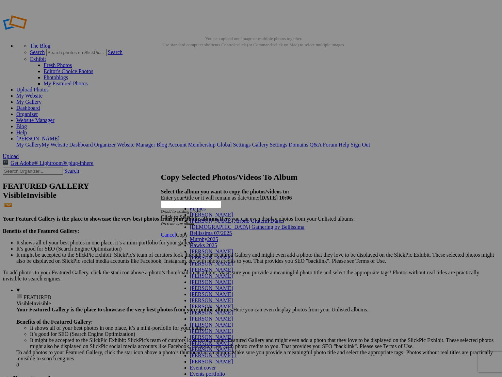
click at [206, 212] on link "Fb pics" at bounding box center [198, 209] width 16 height 6
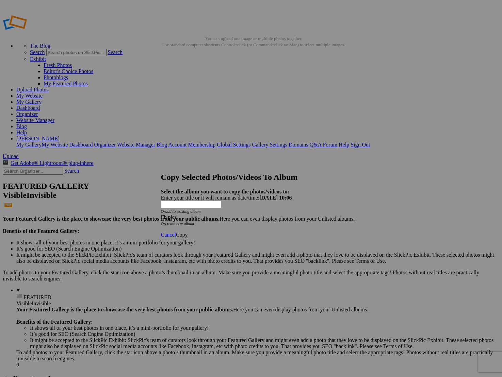
click at [188, 232] on span "Copy" at bounding box center [182, 235] width 12 height 6
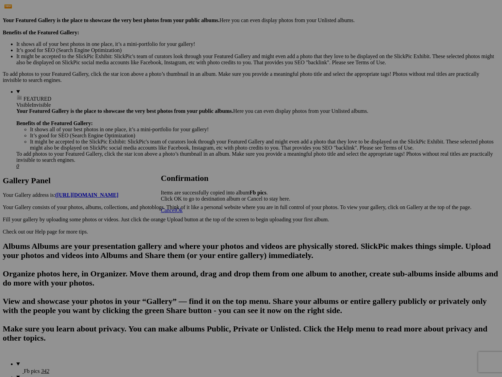
scroll to position [199, 0]
click at [176, 213] on span "Cancel" at bounding box center [168, 211] width 15 height 6
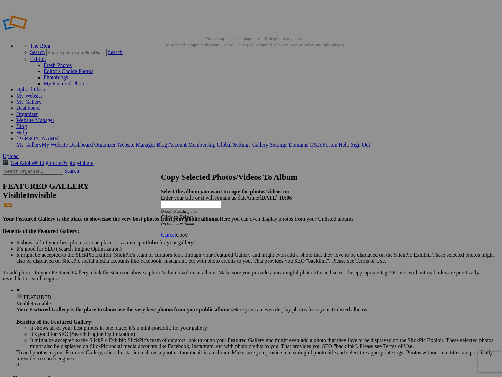
click at [217, 214] on div "Click to Select" at bounding box center [251, 217] width 180 height 6
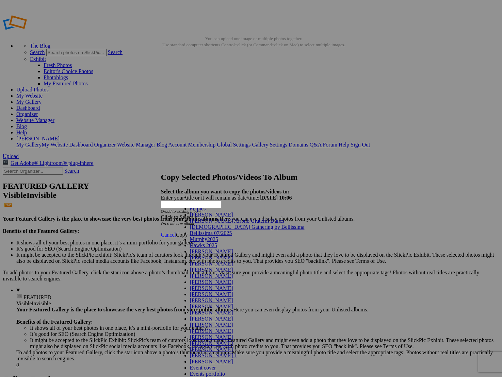
click at [206, 212] on link "Fb pics" at bounding box center [198, 209] width 16 height 6
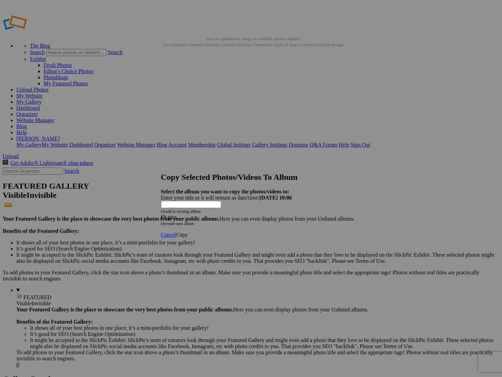
click at [188, 232] on span "Copy" at bounding box center [182, 235] width 12 height 6
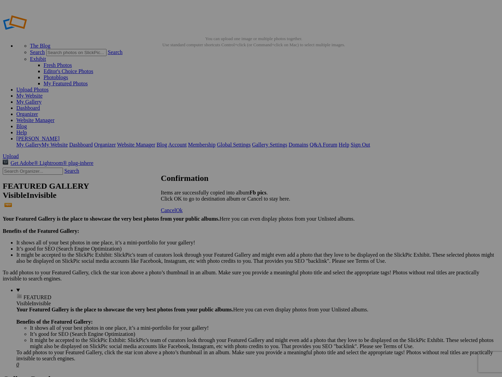
click at [176, 213] on link "Cancel" at bounding box center [168, 211] width 15 height 6
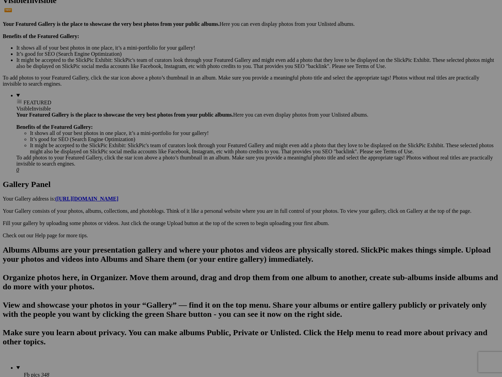
scroll to position [226, 0]
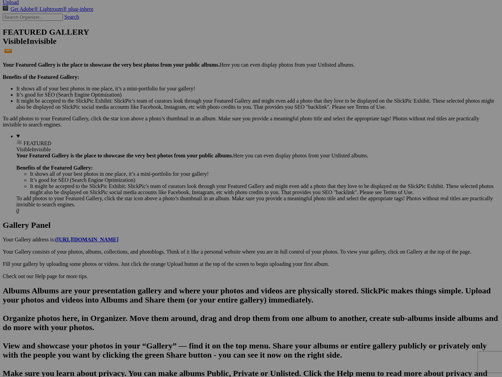
scroll to position [158, 0]
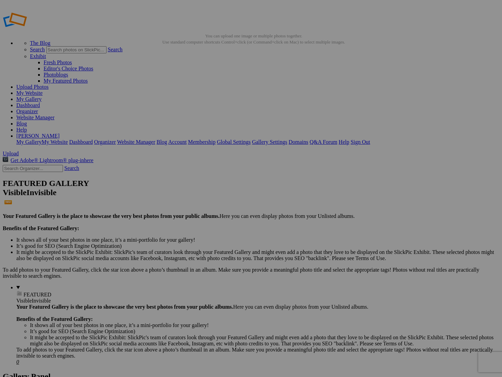
scroll to position [3, 0]
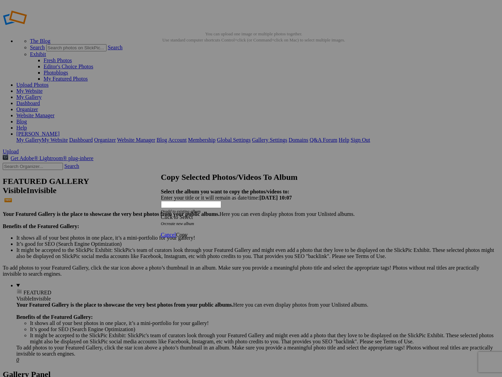
click at [240, 214] on div "Click to Select" at bounding box center [251, 217] width 180 height 6
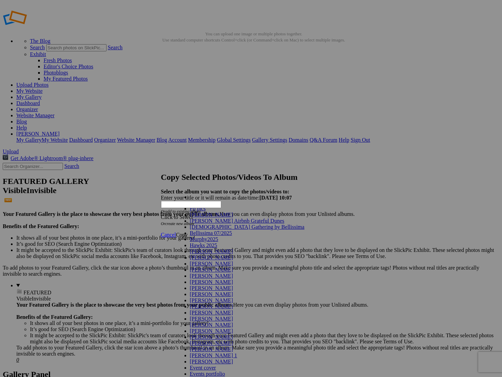
click at [206, 212] on link "Fb pics" at bounding box center [198, 209] width 16 height 6
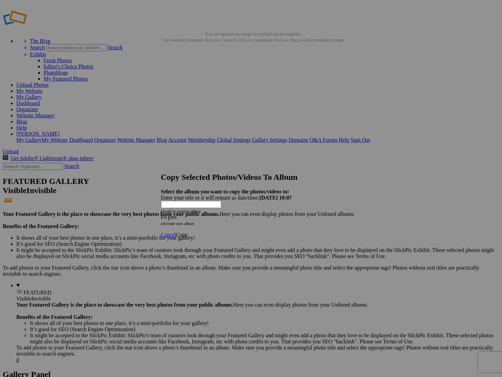
click at [188, 232] on span "Copy" at bounding box center [182, 235] width 12 height 6
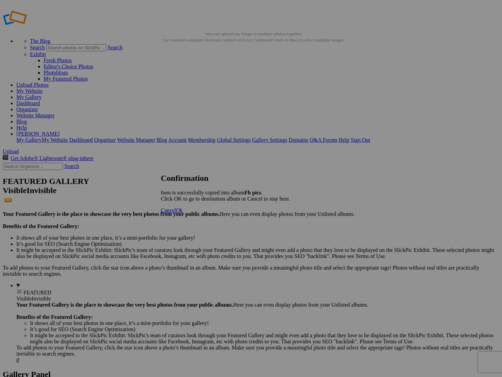
click at [176, 213] on span "Cancel" at bounding box center [168, 211] width 15 height 6
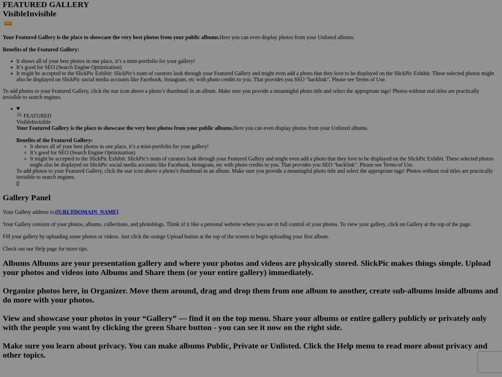
scroll to position [184, 0]
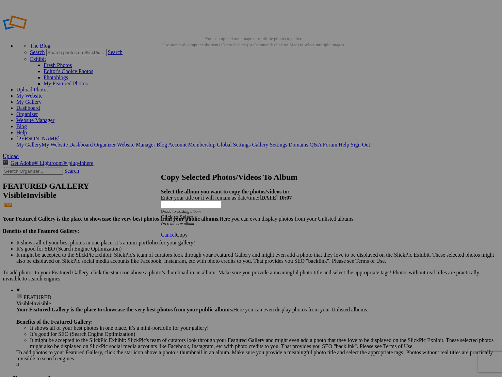
click at [266, 214] on div "Click to Select" at bounding box center [251, 217] width 180 height 6
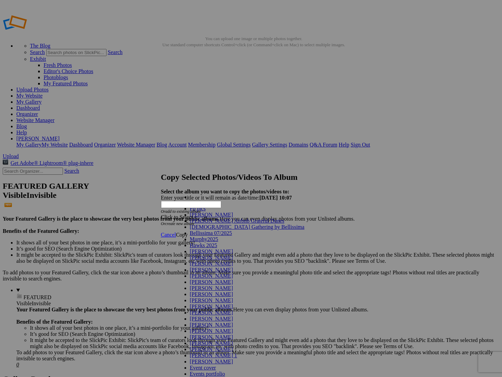
click at [206, 212] on link "Fb pics" at bounding box center [198, 209] width 16 height 6
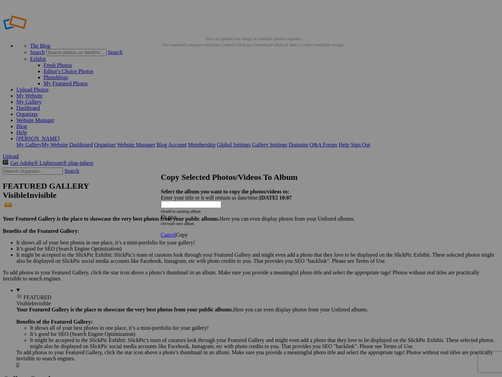
click at [188, 232] on link "Copy" at bounding box center [182, 235] width 12 height 6
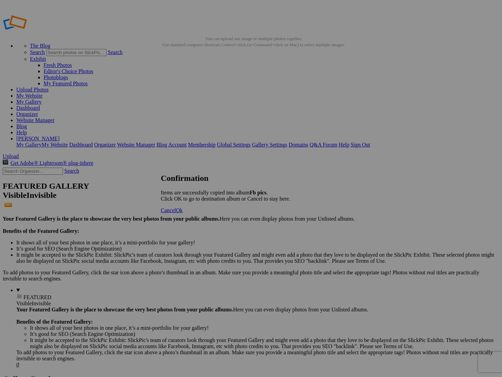
click at [176, 213] on span "Cancel" at bounding box center [168, 211] width 15 height 6
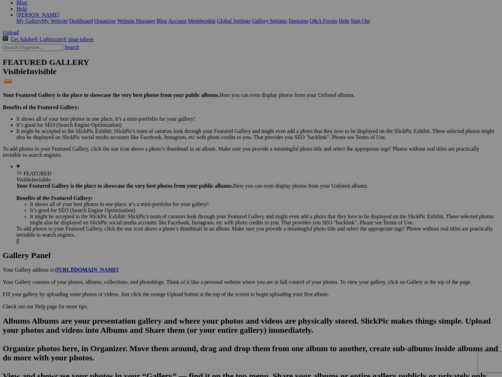
scroll to position [128, 0]
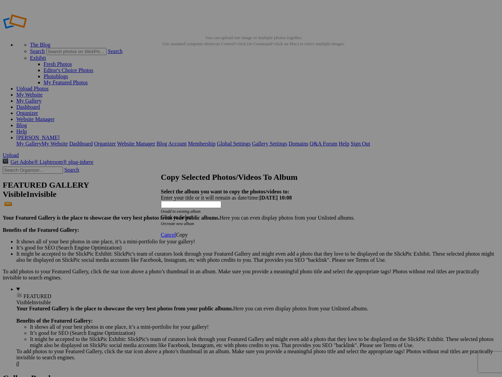
click at [193, 214] on span "Click to Select" at bounding box center [177, 217] width 32 height 6
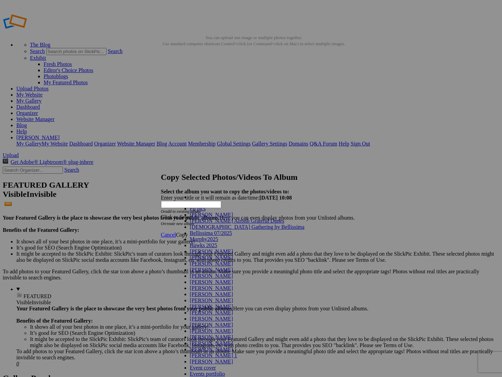
click at [200, 212] on link "Fb pics" at bounding box center [198, 209] width 16 height 6
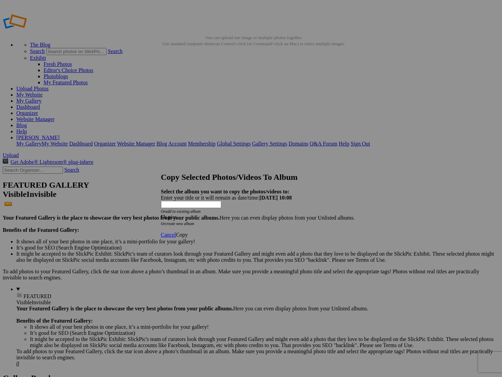
click at [188, 232] on span "Copy" at bounding box center [182, 235] width 12 height 6
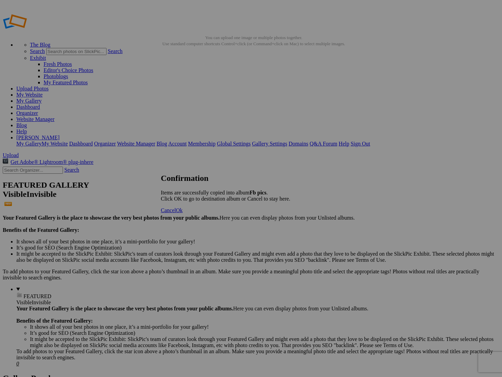
drag, startPoint x: 321, startPoint y: 219, endPoint x: 314, endPoint y: 221, distance: 7.6
click at [176, 213] on link "Cancel" at bounding box center [168, 211] width 15 height 6
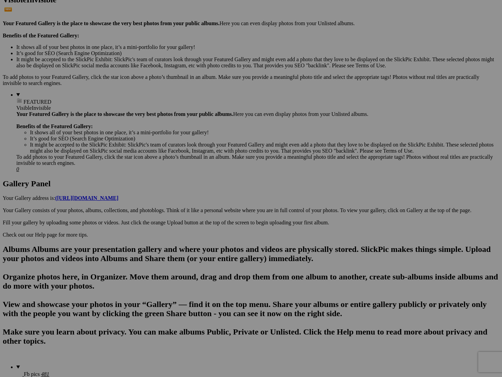
scroll to position [197, 0]
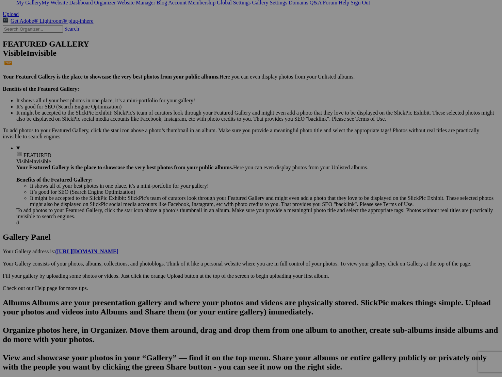
scroll to position [143, 0]
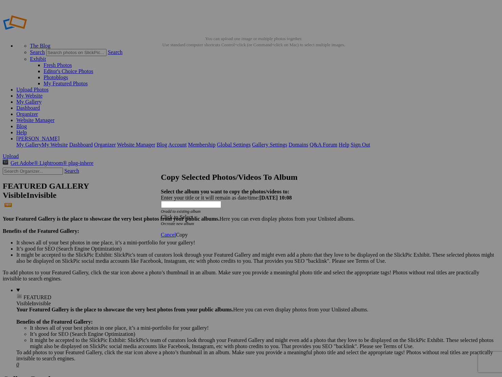
click at [263, 214] on div "Click to Select" at bounding box center [251, 217] width 180 height 6
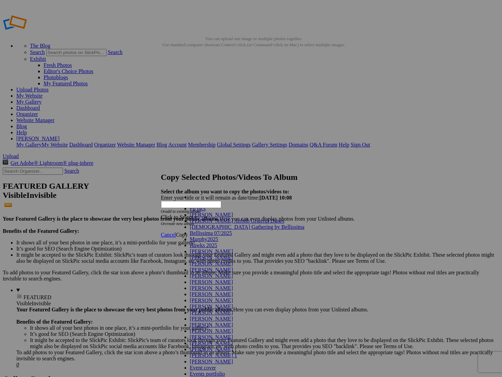
click at [206, 212] on link "Fb pics" at bounding box center [198, 209] width 16 height 6
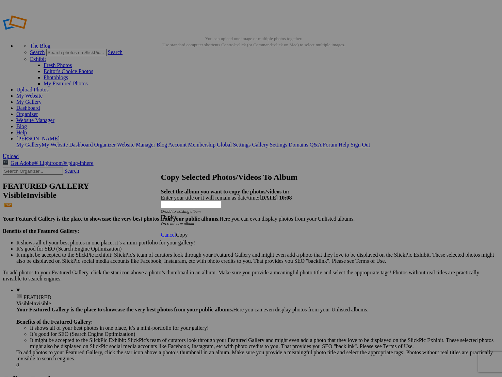
click at [188, 232] on span "Copy" at bounding box center [182, 235] width 12 height 6
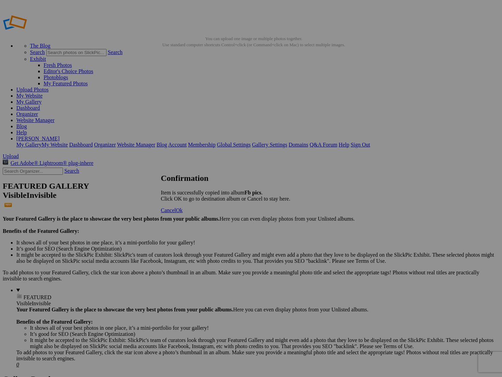
click at [176, 213] on span "Cancel" at bounding box center [168, 211] width 15 height 6
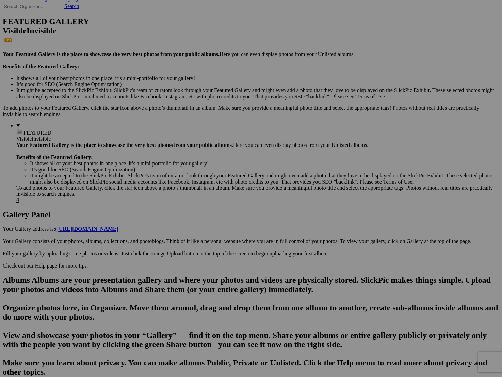
scroll to position [168, 0]
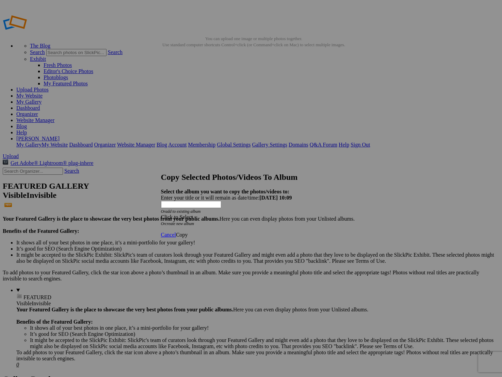
click at [226, 214] on div "Click to Select" at bounding box center [251, 217] width 180 height 6
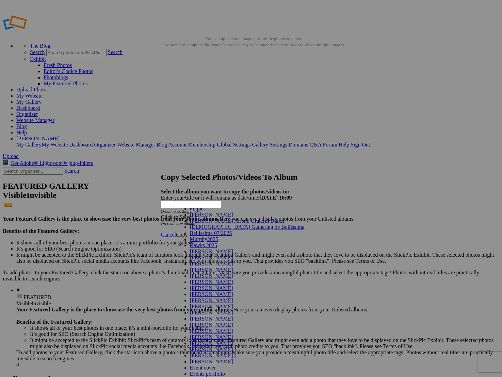
click at [206, 212] on link "Fb pics" at bounding box center [198, 209] width 16 height 6
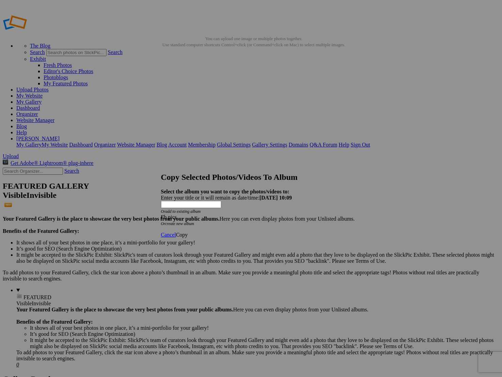
click at [188, 232] on span "Copy" at bounding box center [182, 235] width 12 height 6
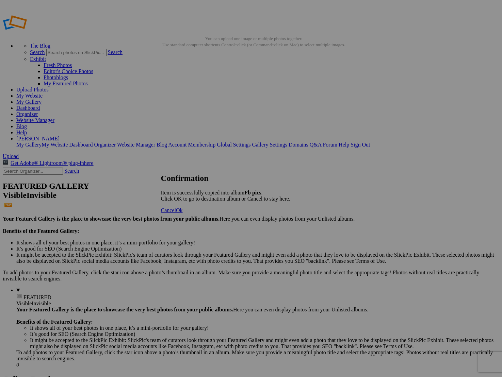
click at [176, 213] on span "Cancel" at bounding box center [168, 211] width 15 height 6
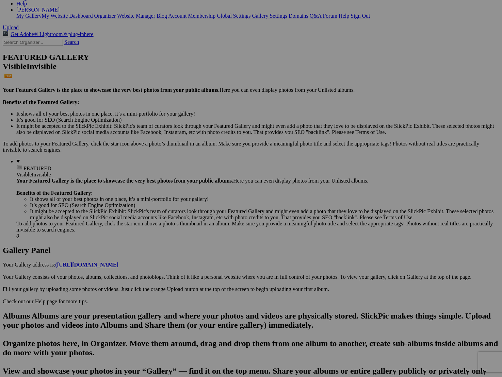
scroll to position [177, 0]
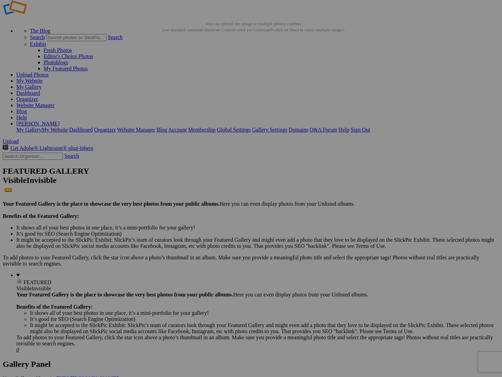
scroll to position [15, 0]
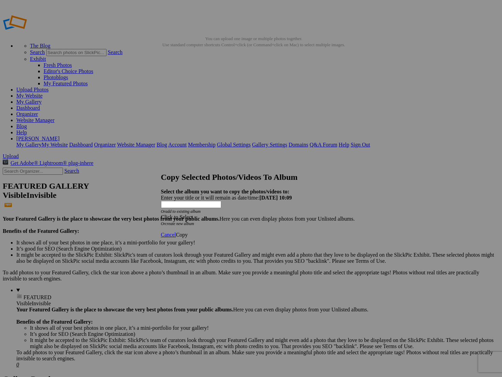
click at [262, 214] on div "Click to Select" at bounding box center [251, 217] width 180 height 6
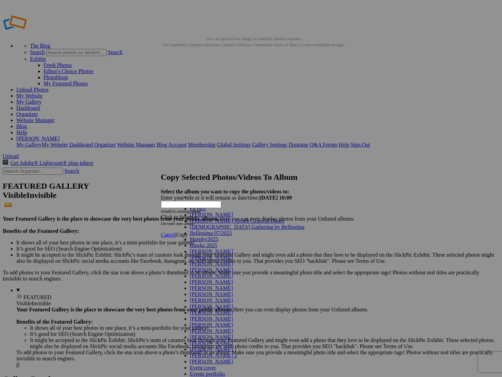
click at [206, 212] on link "Fb pics" at bounding box center [198, 209] width 16 height 6
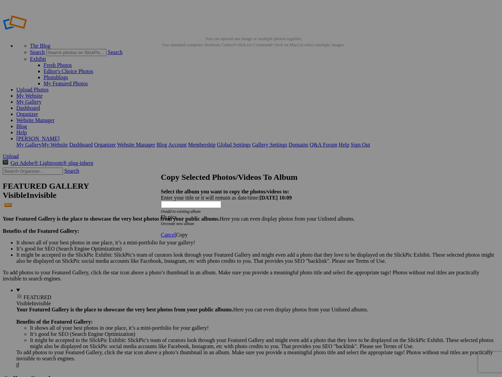
click at [188, 232] on span "Copy" at bounding box center [182, 235] width 12 height 6
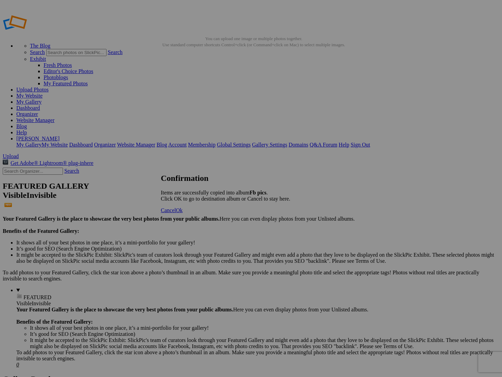
click at [176, 213] on span "Cancel" at bounding box center [168, 211] width 15 height 6
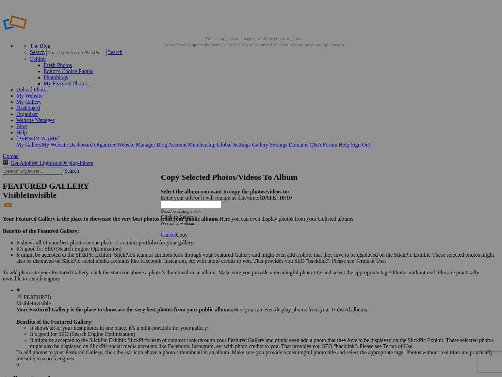
click at [249, 214] on div "Click to Select" at bounding box center [251, 217] width 180 height 6
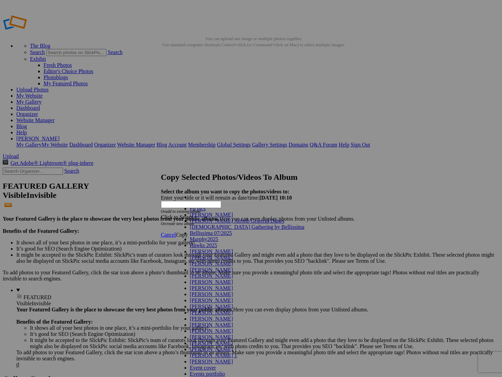
click at [206, 212] on link "Fb pics" at bounding box center [198, 209] width 16 height 6
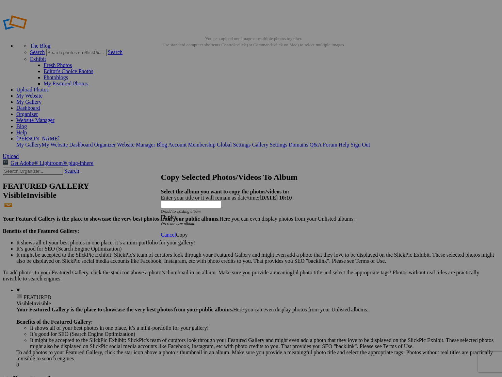
click at [188, 232] on span "Copy" at bounding box center [182, 235] width 12 height 6
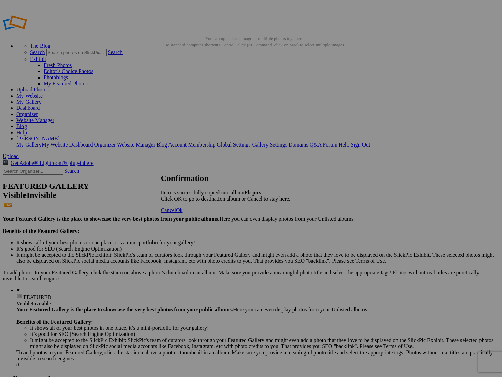
drag, startPoint x: 314, startPoint y: 217, endPoint x: 258, endPoint y: 226, distance: 56.8
click at [176, 213] on span "Cancel" at bounding box center [168, 211] width 15 height 6
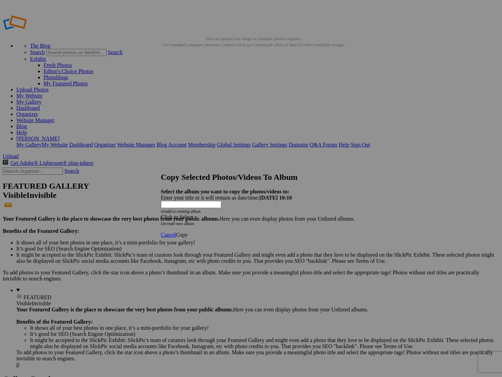
click at [224, 214] on div "Click to Select" at bounding box center [251, 217] width 180 height 6
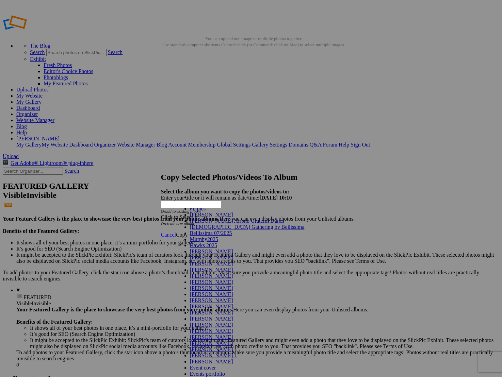
drag, startPoint x: 219, startPoint y: 214, endPoint x: 224, endPoint y: 216, distance: 5.5
click at [206, 212] on link "Fb pics" at bounding box center [198, 209] width 16 height 6
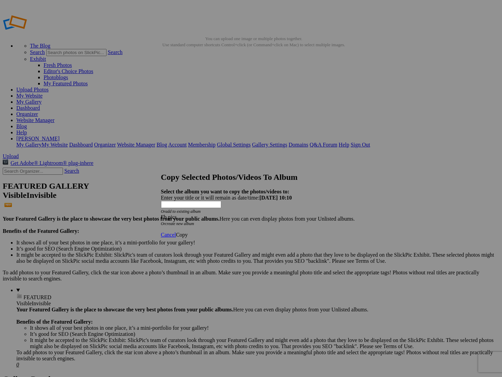
click at [188, 232] on span "Copy" at bounding box center [182, 235] width 12 height 6
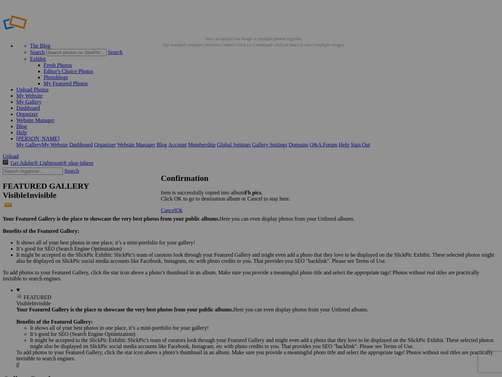
click at [176, 213] on span "Cancel" at bounding box center [168, 211] width 15 height 6
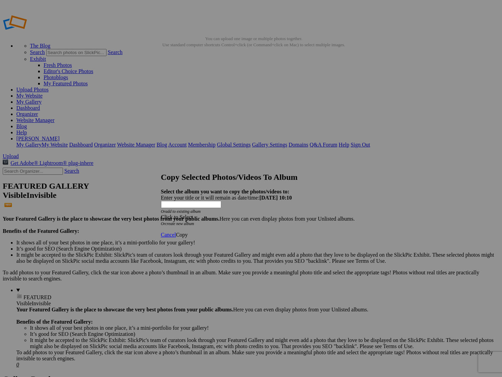
click at [270, 214] on div "Click to Select" at bounding box center [251, 217] width 180 height 6
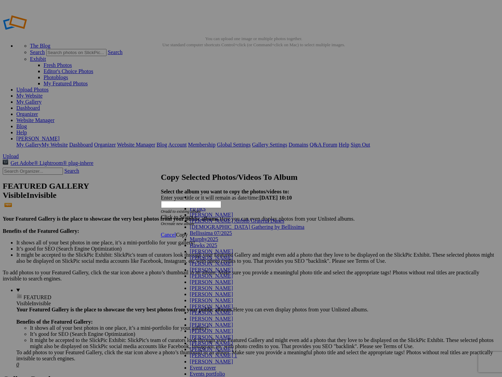
click at [206, 212] on link "Fb pics" at bounding box center [198, 209] width 16 height 6
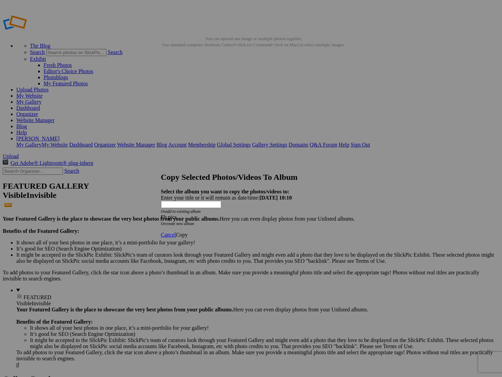
click at [341, 232] on div "Cancel Copy" at bounding box center [251, 235] width 180 height 6
click at [188, 232] on span "Copy" at bounding box center [182, 235] width 12 height 6
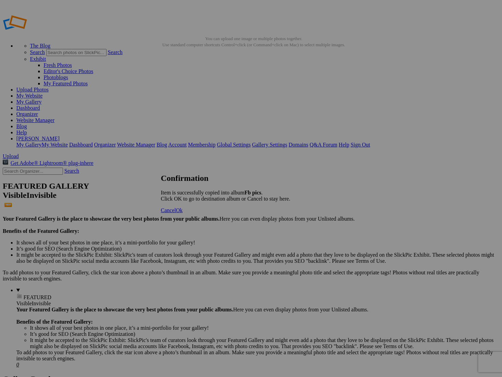
click at [176, 213] on span "Cancel" at bounding box center [168, 211] width 15 height 6
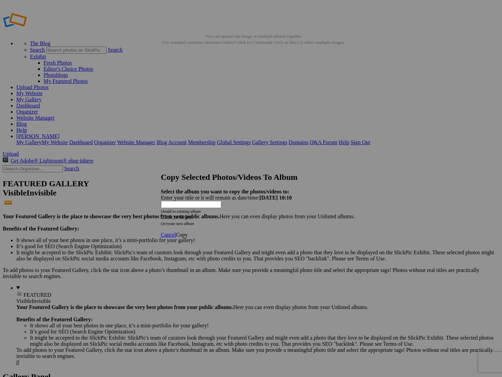
click at [251, 214] on div "Click to Select" at bounding box center [251, 217] width 180 height 6
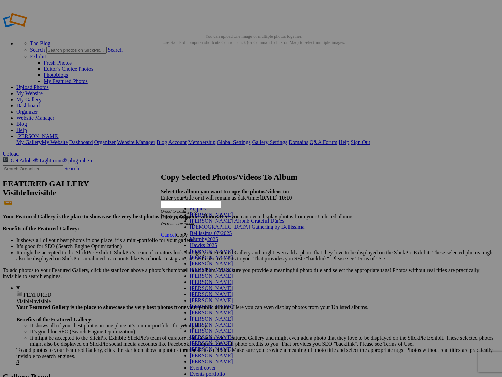
click at [206, 212] on link "Fb pics" at bounding box center [198, 209] width 16 height 6
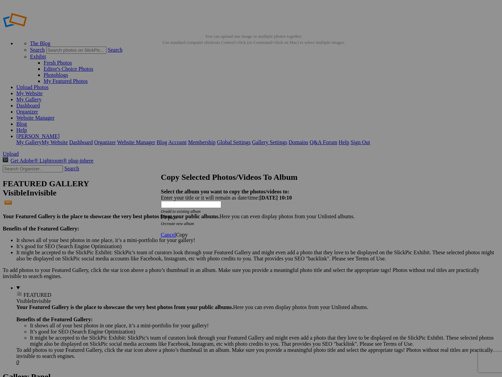
click at [188, 232] on span "Copy" at bounding box center [182, 235] width 12 height 6
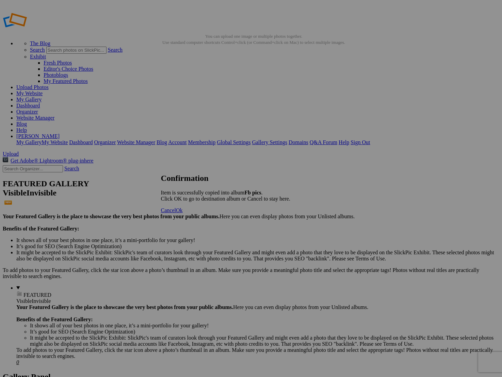
click at [176, 213] on span "Cancel" at bounding box center [168, 211] width 15 height 6
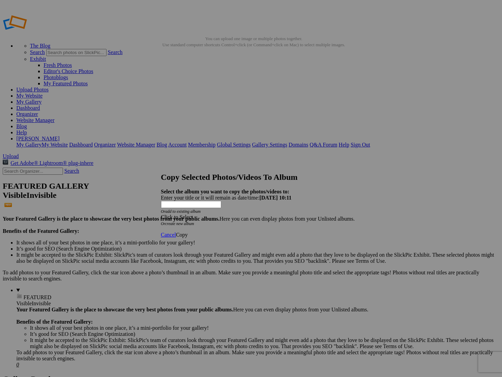
click at [249, 214] on div "Click to Select" at bounding box center [251, 217] width 180 height 6
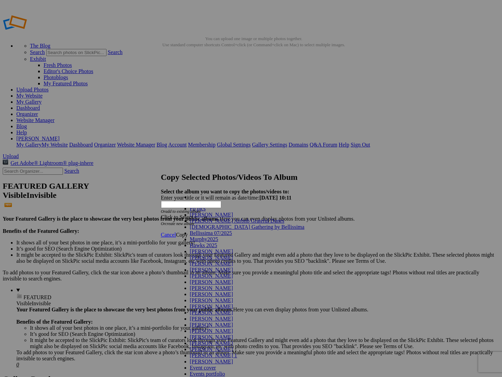
click at [206, 212] on link "Fb pics" at bounding box center [198, 209] width 16 height 6
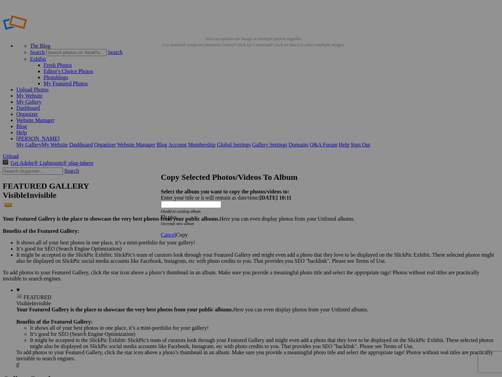
click at [188, 232] on span "Copy" at bounding box center [182, 235] width 12 height 6
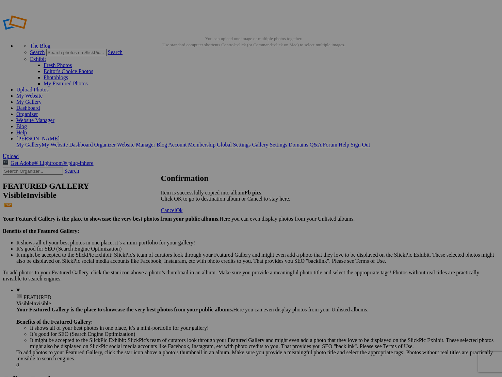
drag, startPoint x: 318, startPoint y: 219, endPoint x: 278, endPoint y: 229, distance: 41.2
click at [176, 213] on span "Cancel" at bounding box center [168, 211] width 15 height 6
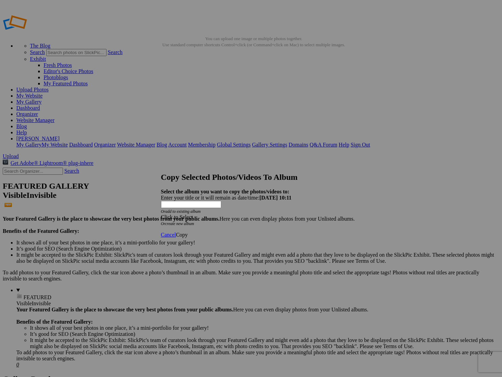
click at [273, 214] on div "Click to Select" at bounding box center [251, 217] width 180 height 6
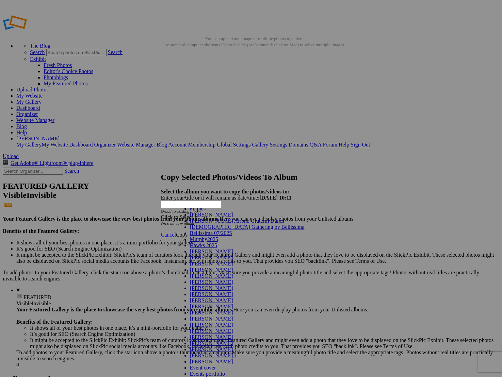
click at [206, 212] on link "Fb pics" at bounding box center [198, 209] width 16 height 6
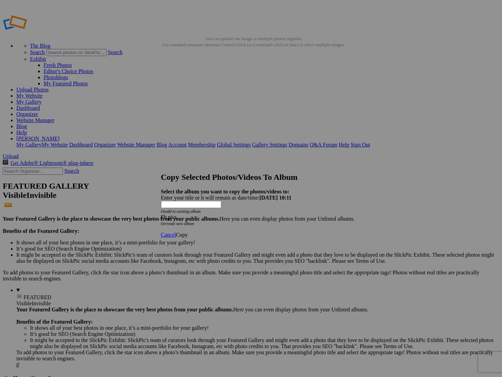
click at [188, 232] on span "Copy" at bounding box center [182, 235] width 12 height 6
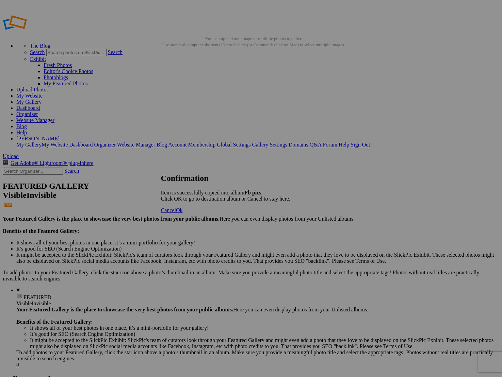
drag, startPoint x: 312, startPoint y: 217, endPoint x: 296, endPoint y: 224, distance: 17.8
click at [176, 213] on span "Cancel" at bounding box center [168, 211] width 15 height 6
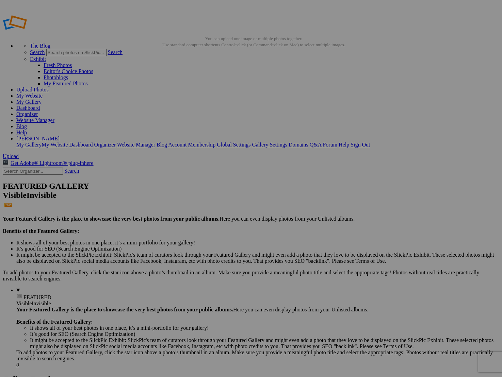
drag, startPoint x: 307, startPoint y: 103, endPoint x: 310, endPoint y: 109, distance: 6.4
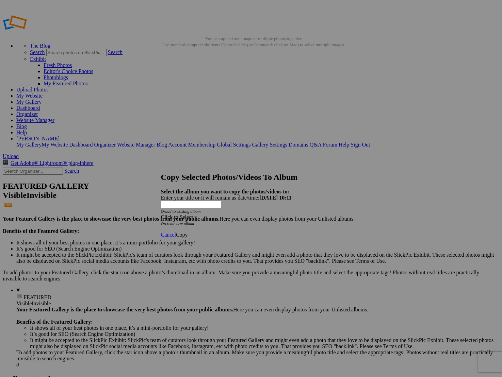
click at [288, 214] on div "Click to Select" at bounding box center [251, 217] width 180 height 6
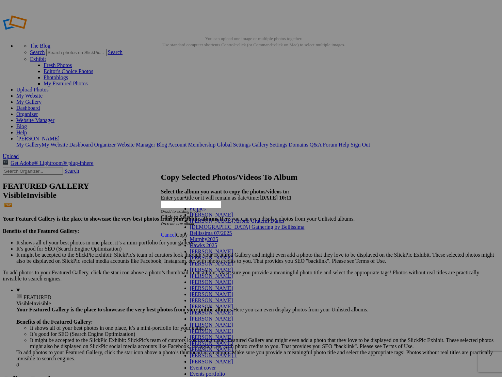
click at [206, 212] on link "Fb pics" at bounding box center [198, 209] width 16 height 6
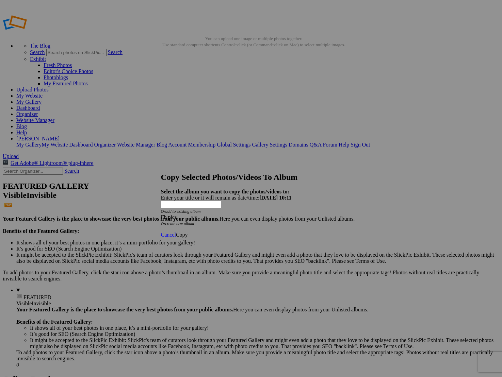
click at [188, 232] on link "Copy" at bounding box center [182, 235] width 12 height 6
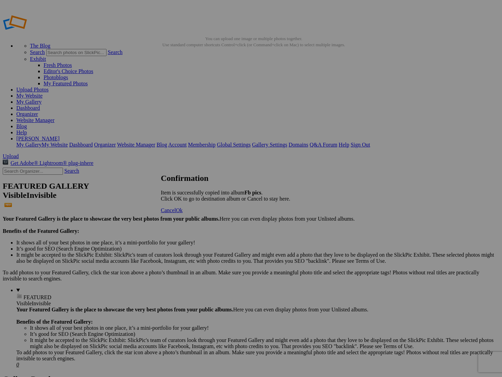
click at [176, 213] on span "Cancel" at bounding box center [168, 211] width 15 height 6
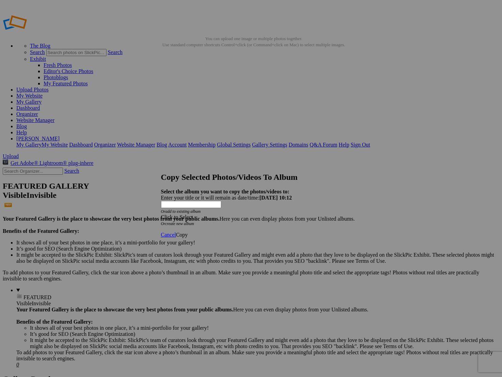
click at [230, 214] on div "Click to Select Or create new album" at bounding box center [251, 220] width 180 height 12
click at [231, 214] on div "Click to Select" at bounding box center [251, 217] width 180 height 6
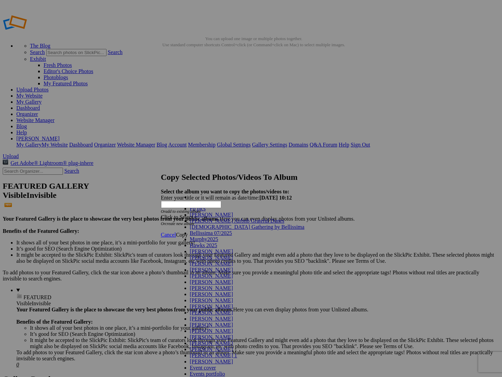
click at [206, 212] on link "Fb pics" at bounding box center [198, 209] width 16 height 6
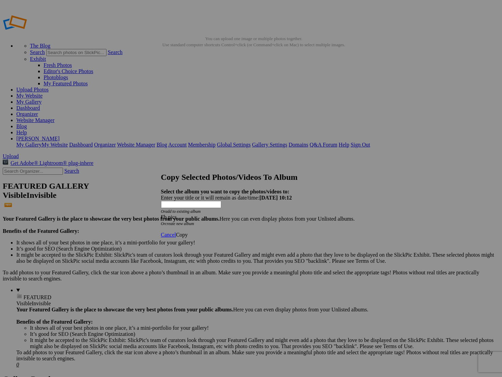
click at [188, 232] on link "Copy" at bounding box center [182, 235] width 12 height 6
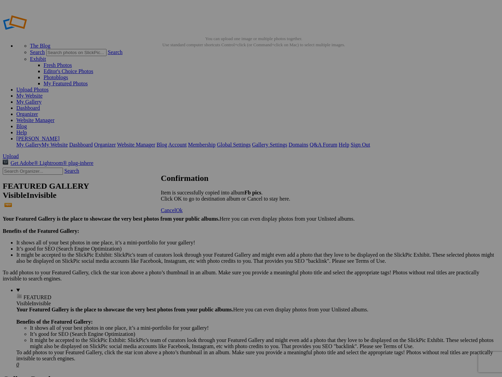
click at [176, 213] on span "Cancel" at bounding box center [168, 211] width 15 height 6
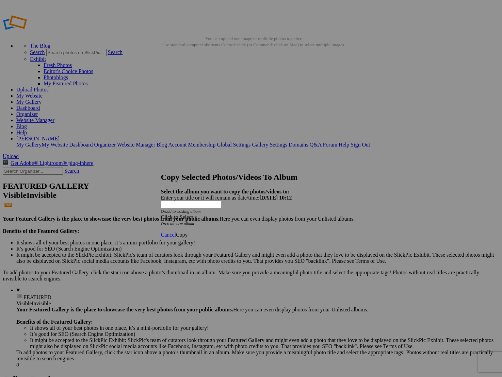
click at [241, 214] on div "Click to Select" at bounding box center [251, 217] width 180 height 6
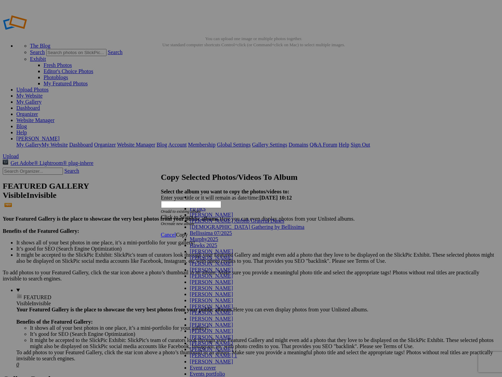
click at [206, 212] on link "Fb pics" at bounding box center [198, 209] width 16 height 6
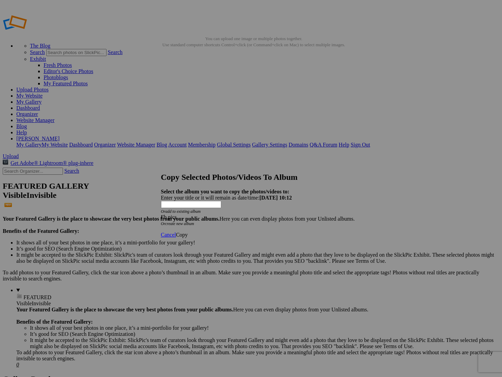
click at [188, 232] on span "Copy" at bounding box center [182, 235] width 12 height 6
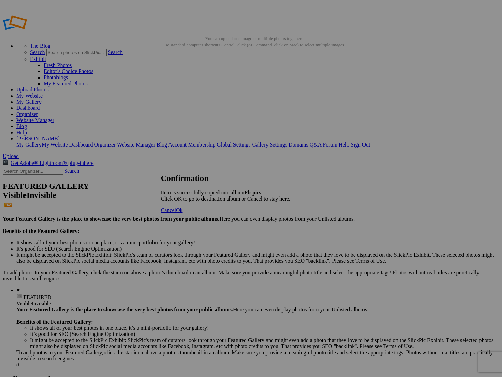
click at [176, 213] on span "Cancel" at bounding box center [168, 211] width 15 height 6
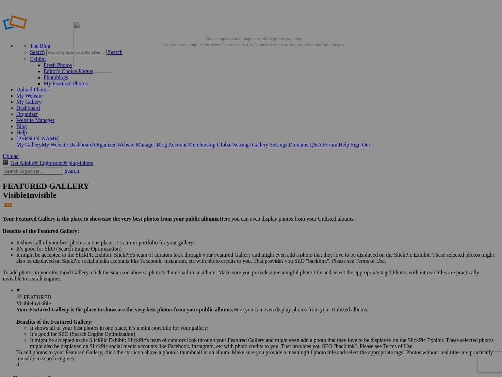
drag, startPoint x: 171, startPoint y: 71, endPoint x: 180, endPoint y: 74, distance: 8.7
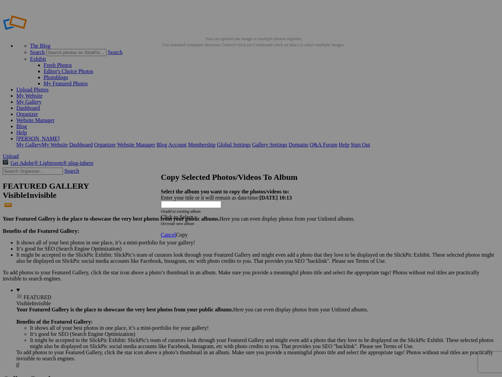
click at [230, 214] on div "Click to Select" at bounding box center [251, 217] width 180 height 6
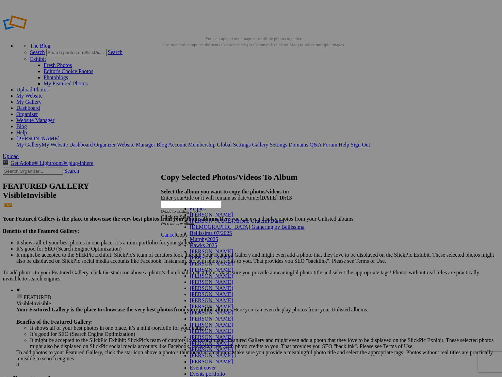
click at [206, 212] on link "Fb pics" at bounding box center [198, 209] width 16 height 6
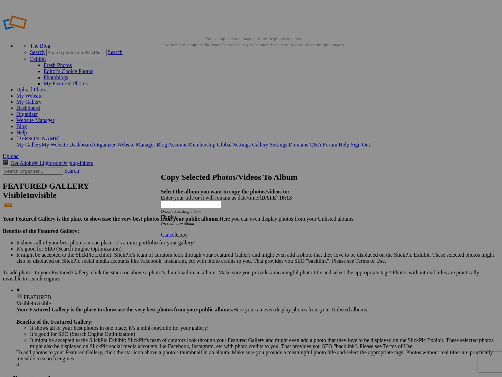
click at [188, 232] on span "Copy" at bounding box center [182, 235] width 12 height 6
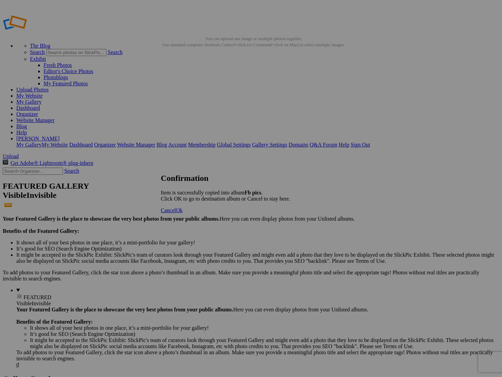
click at [176, 213] on span "Cancel" at bounding box center [168, 211] width 15 height 6
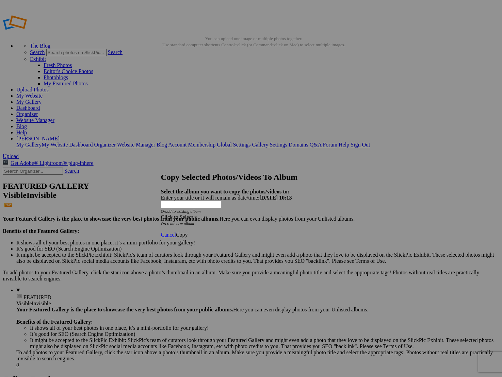
click at [254, 214] on div "Click to Select" at bounding box center [251, 217] width 180 height 6
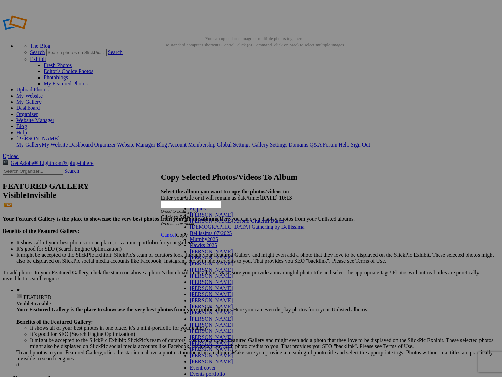
click at [206, 212] on link "Fb pics" at bounding box center [198, 209] width 16 height 6
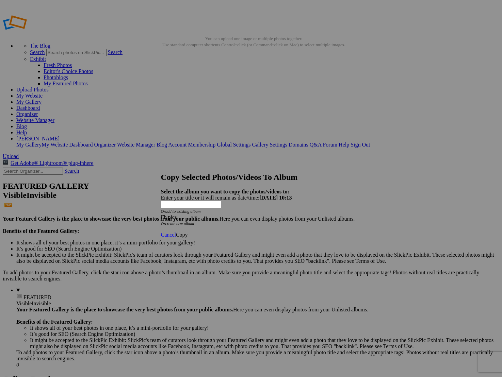
click at [188, 232] on span "Copy" at bounding box center [182, 235] width 12 height 6
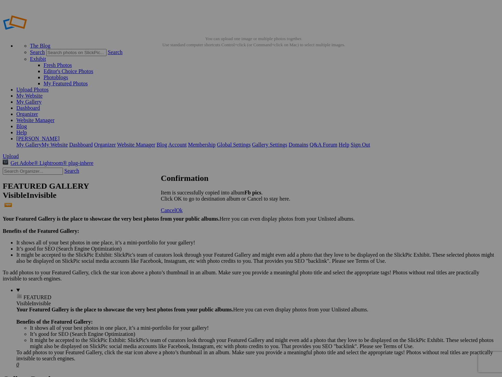
click at [176, 213] on span "Cancel" at bounding box center [168, 211] width 15 height 6
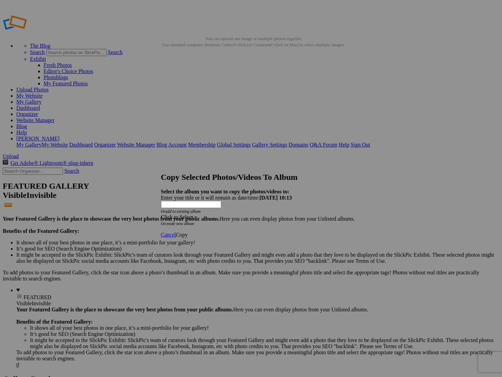
click at [240, 214] on div "Click to Select" at bounding box center [251, 217] width 180 height 6
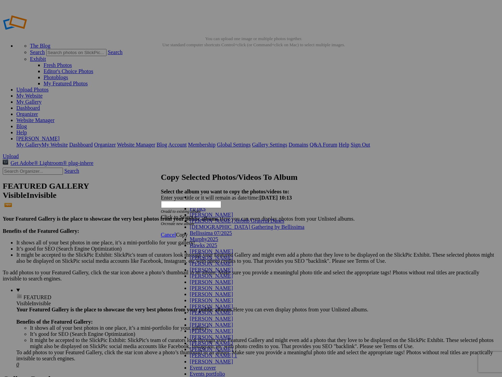
click at [206, 212] on link "Fb pics" at bounding box center [198, 209] width 16 height 6
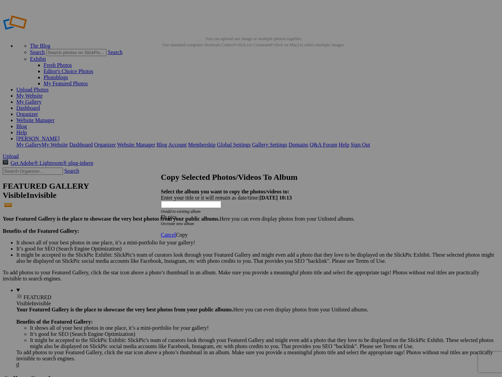
click at [188, 232] on span "Copy" at bounding box center [182, 235] width 12 height 6
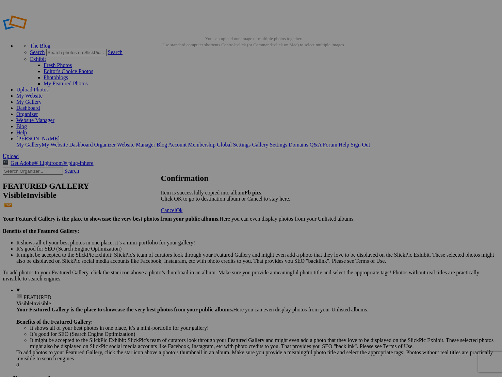
click at [176, 213] on span "Cancel" at bounding box center [168, 211] width 15 height 6
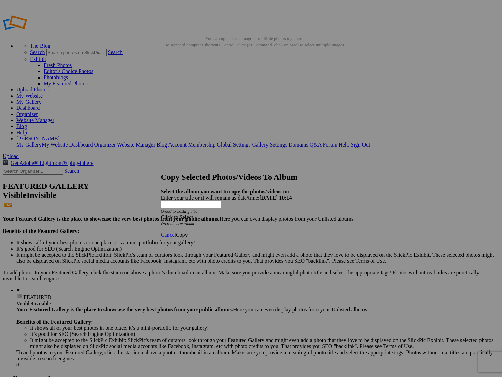
click at [230, 214] on div "Click to Select" at bounding box center [251, 217] width 180 height 6
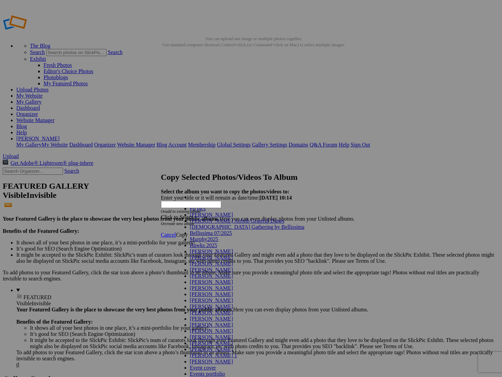
click at [206, 212] on link "Fb pics" at bounding box center [198, 209] width 16 height 6
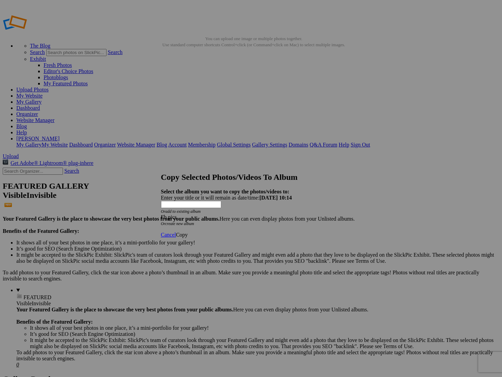
click at [188, 232] on link "Copy" at bounding box center [182, 235] width 12 height 6
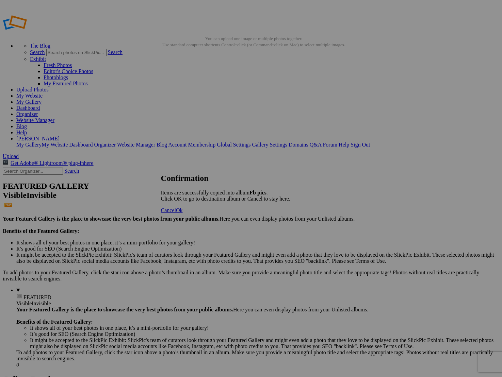
click at [176, 213] on span "Cancel" at bounding box center [168, 211] width 15 height 6
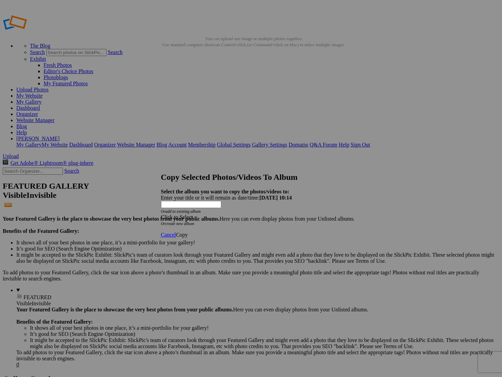
click at [255, 214] on div "Click to Select" at bounding box center [251, 217] width 180 height 6
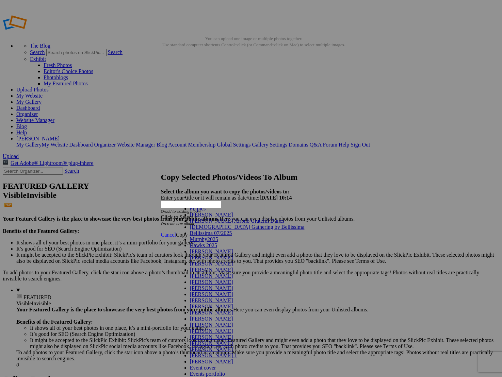
click at [206, 212] on link "Fb pics" at bounding box center [198, 209] width 16 height 6
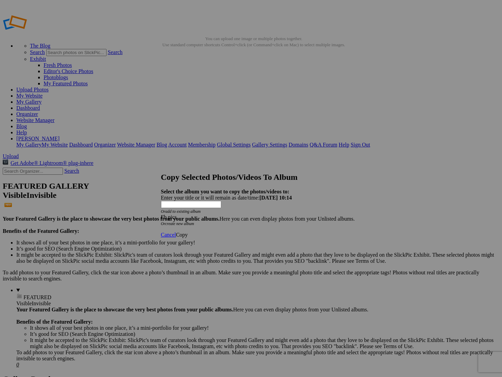
click at [188, 232] on span "Copy" at bounding box center [182, 235] width 12 height 6
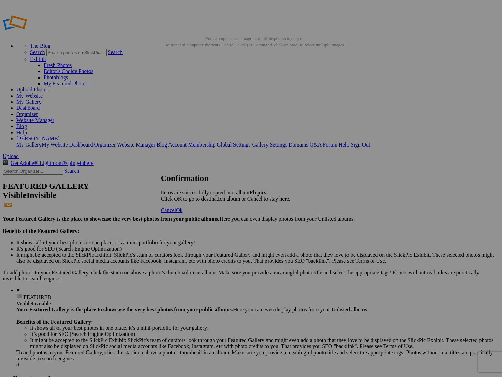
click at [176, 213] on span "Cancel" at bounding box center [168, 211] width 15 height 6
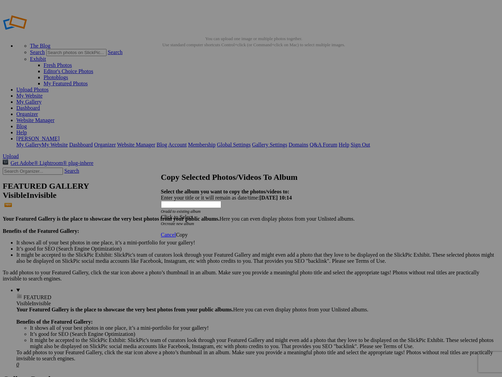
click at [245, 214] on div "Click to Select" at bounding box center [251, 217] width 180 height 6
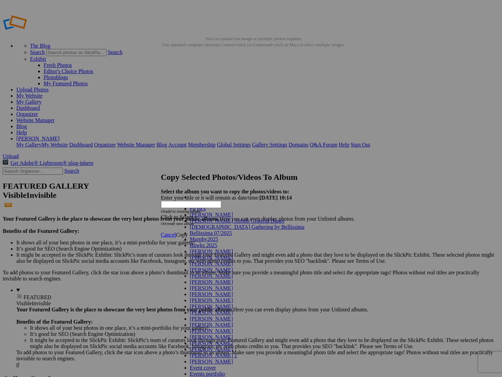
click at [206, 212] on link "Fb pics" at bounding box center [198, 209] width 16 height 6
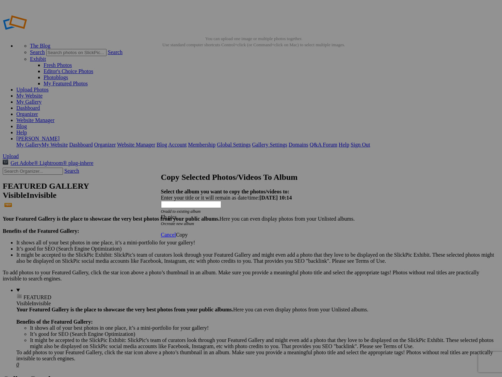
click at [188, 232] on span "Copy" at bounding box center [182, 235] width 12 height 6
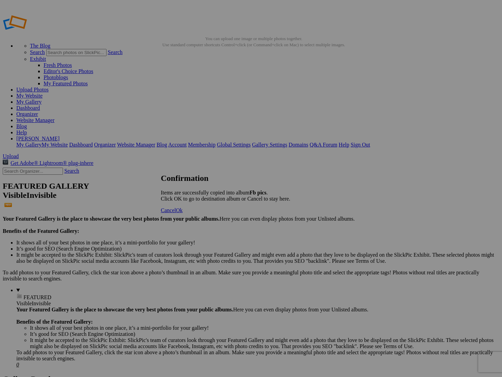
click at [176, 213] on span "Cancel" at bounding box center [168, 211] width 15 height 6
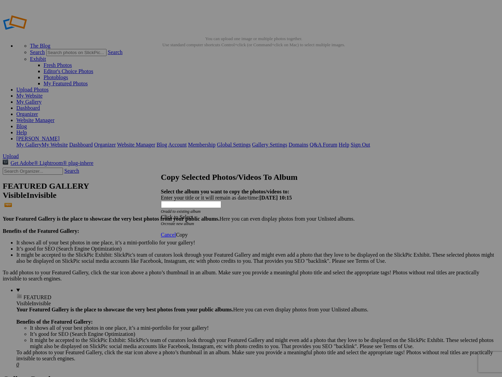
click at [245, 214] on div "Click to Select" at bounding box center [251, 217] width 180 height 6
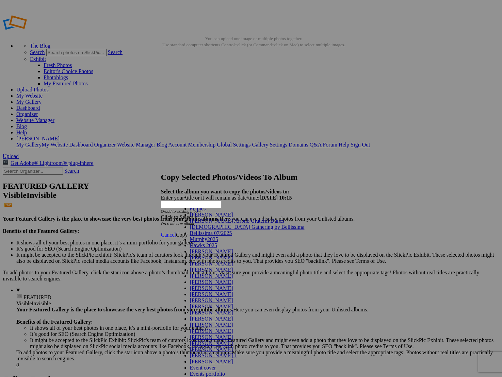
click at [206, 212] on link "Fb pics" at bounding box center [198, 209] width 16 height 6
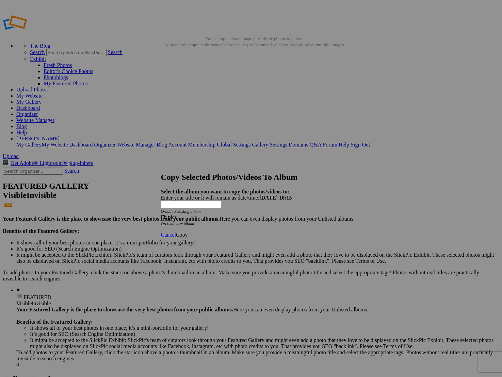
click at [188, 232] on span "Copy" at bounding box center [182, 235] width 12 height 6
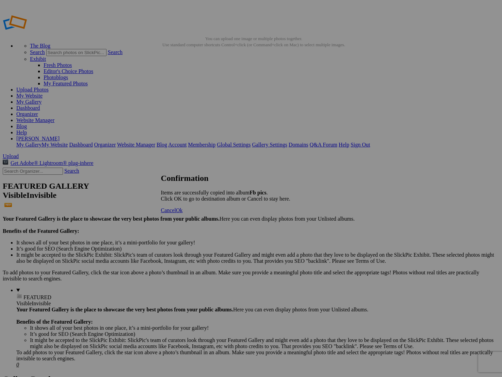
click at [176, 213] on span "Cancel" at bounding box center [168, 211] width 15 height 6
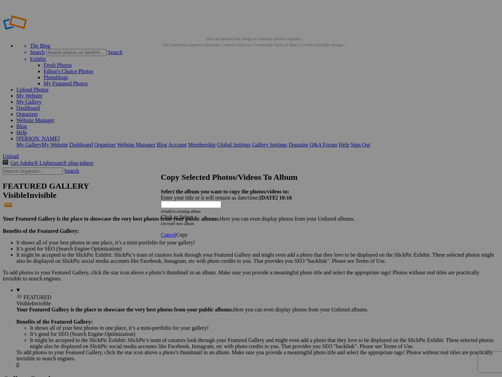
click at [251, 214] on div "Click to Select" at bounding box center [251, 217] width 180 height 6
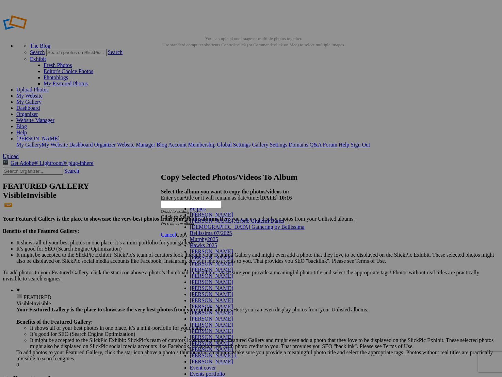
click at [206, 212] on link "Fb pics" at bounding box center [198, 209] width 16 height 6
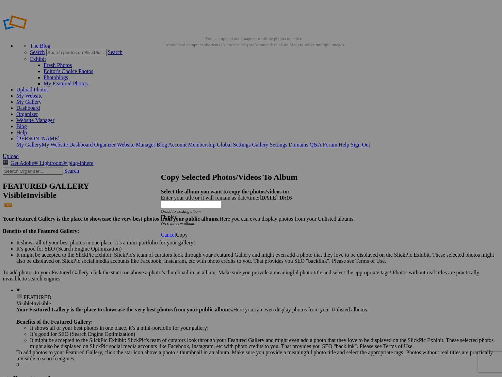
click at [188, 232] on link "Copy" at bounding box center [182, 235] width 12 height 6
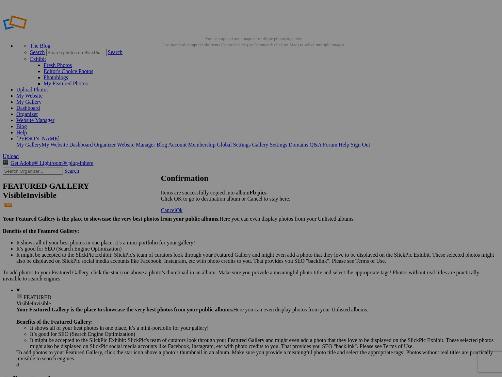
click at [176, 213] on span "Cancel" at bounding box center [168, 211] width 15 height 6
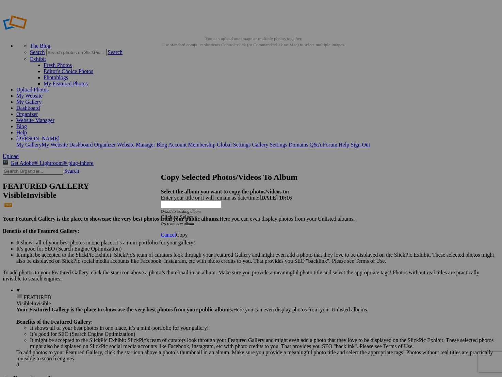
click at [240, 214] on div "Click to Select" at bounding box center [251, 217] width 180 height 6
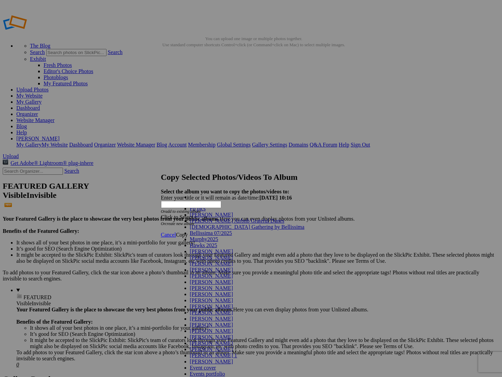
click at [206, 212] on link "Fb pics" at bounding box center [198, 209] width 16 height 6
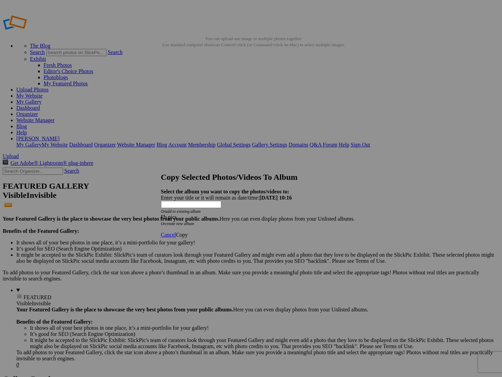
click at [188, 232] on span "Copy" at bounding box center [182, 235] width 12 height 6
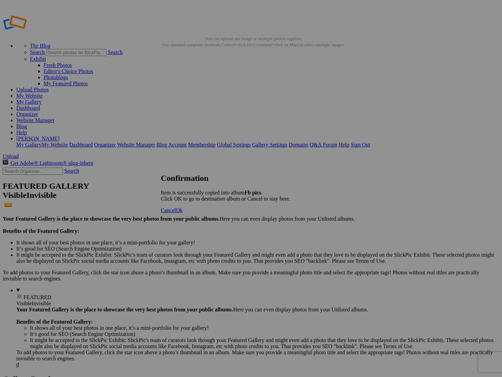
click at [176, 213] on span "Cancel" at bounding box center [168, 211] width 15 height 6
